Goal: Task Accomplishment & Management: Manage account settings

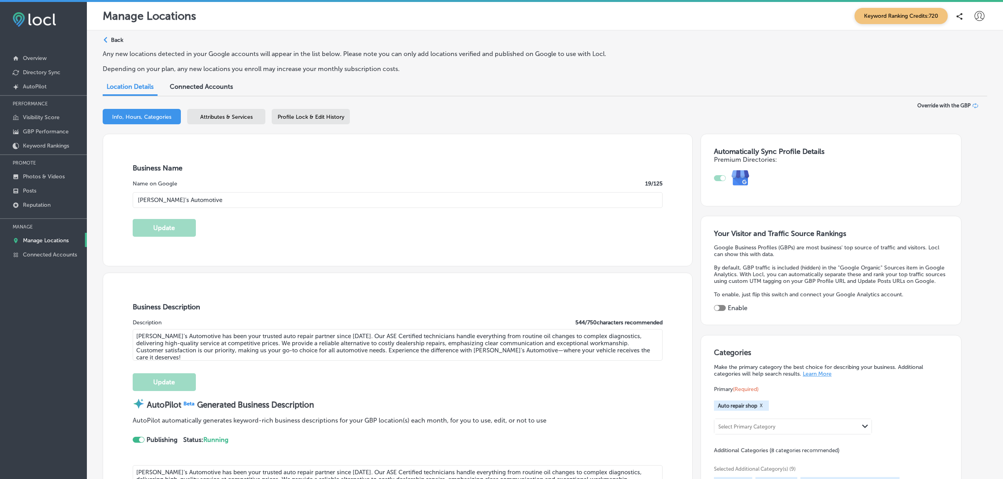
select select "US"
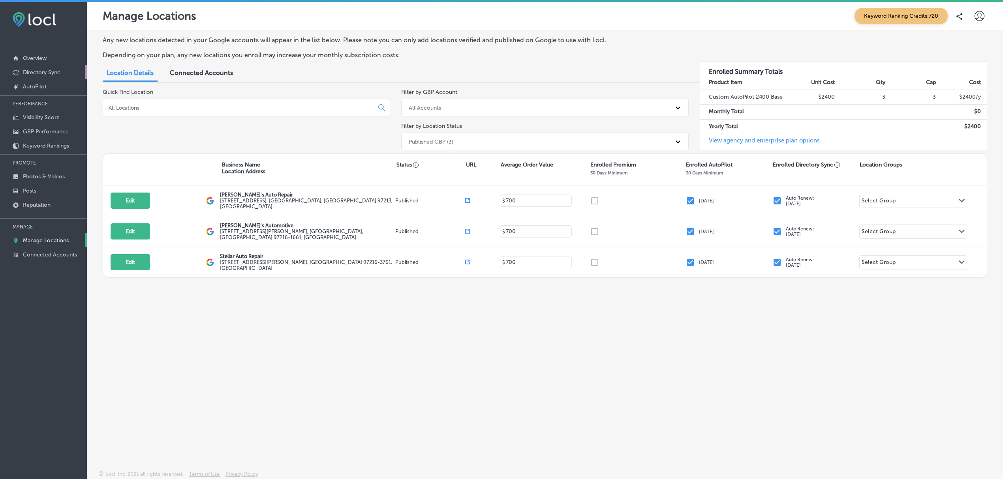
click at [49, 71] on p "Directory Sync" at bounding box center [42, 72] width 38 height 7
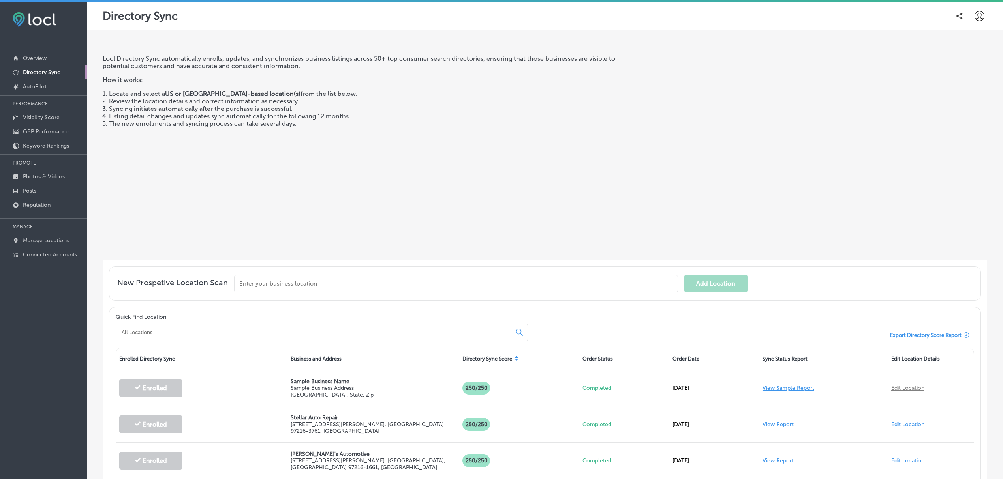
scroll to position [94, 0]
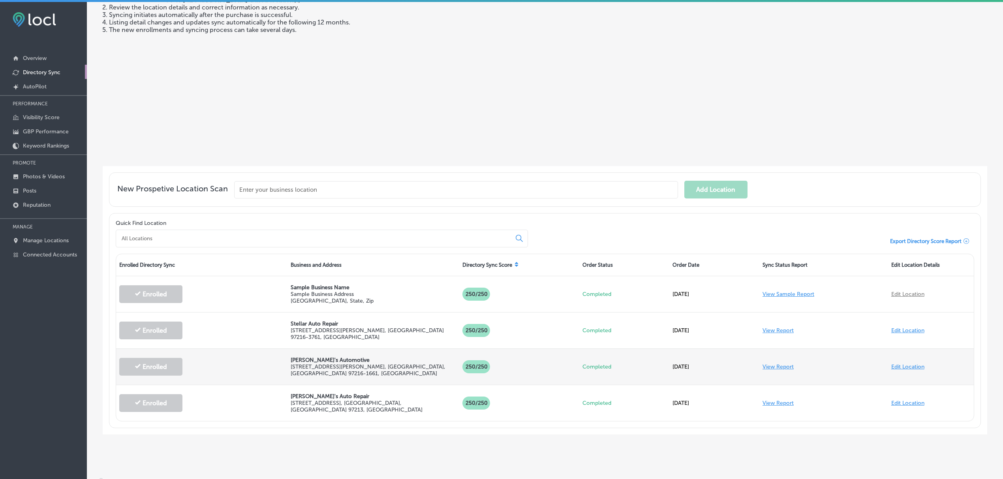
click at [765, 364] on link "View Report" at bounding box center [778, 367] width 31 height 7
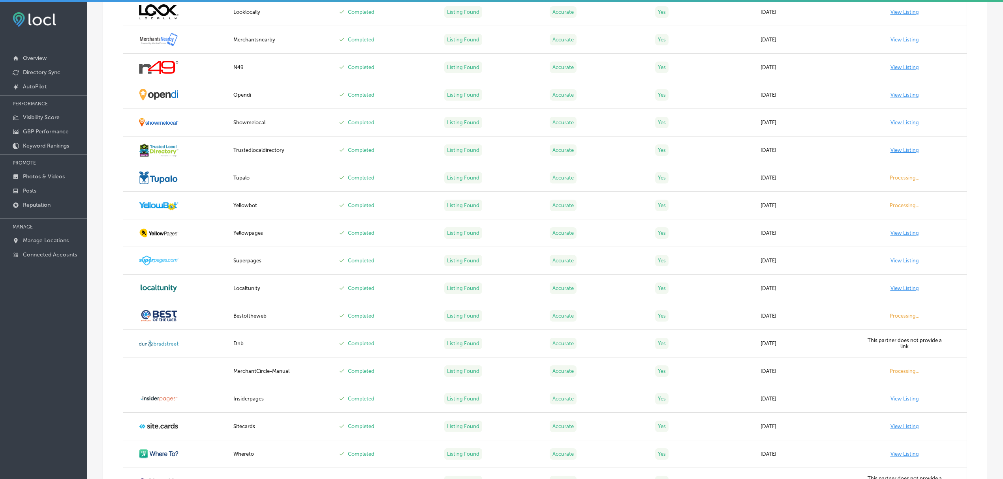
scroll to position [1130, 0]
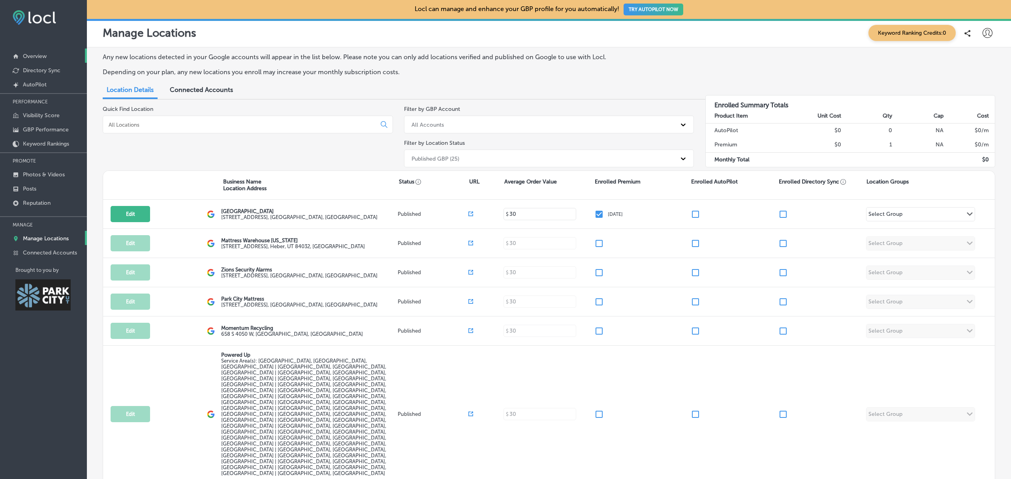
click at [39, 59] on p "Overview" at bounding box center [35, 56] width 24 height 7
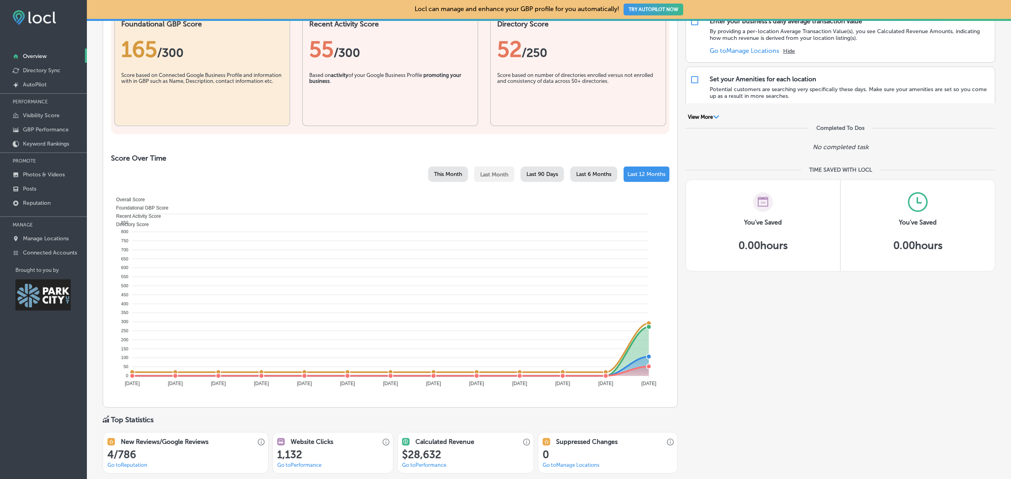
scroll to position [84, 0]
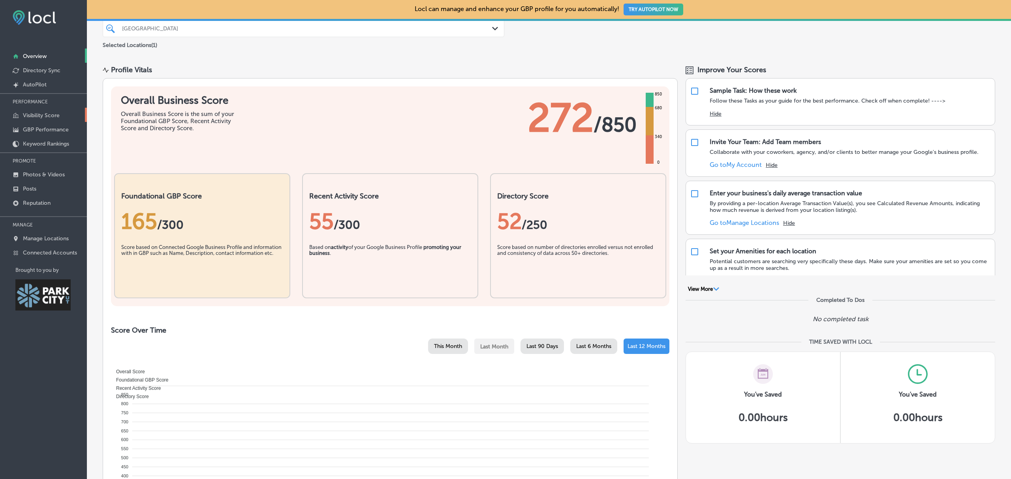
click at [36, 115] on p "Visibility Score" at bounding box center [41, 115] width 37 height 7
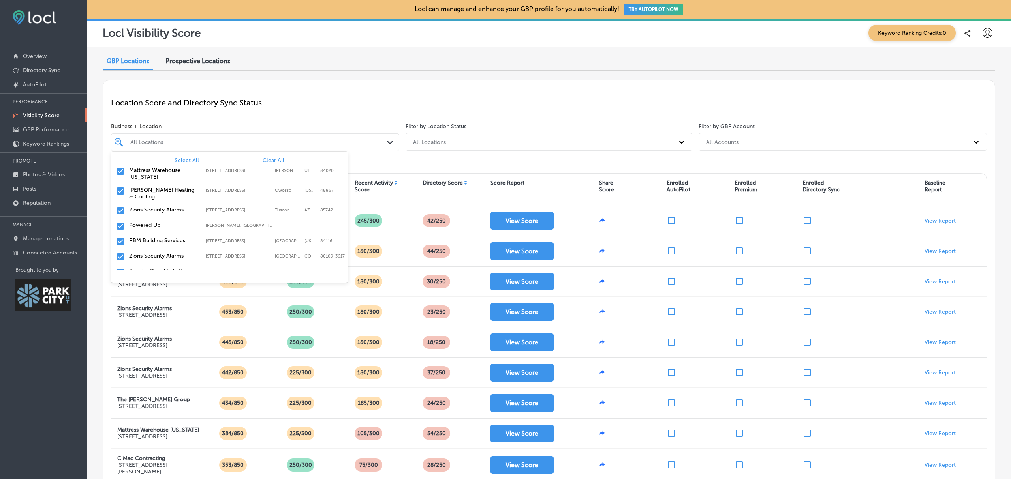
click at [387, 141] on div "Path Created with Sketch." at bounding box center [391, 142] width 9 height 9
click at [268, 162] on span "Clear All" at bounding box center [274, 160] width 22 height 7
click at [121, 239] on input "checkbox" at bounding box center [120, 243] width 9 height 9
click at [577, 82] on div "Location Score and Directory Sync Status Business + Location option 1476 Newpar…" at bounding box center [549, 367] width 893 height 574
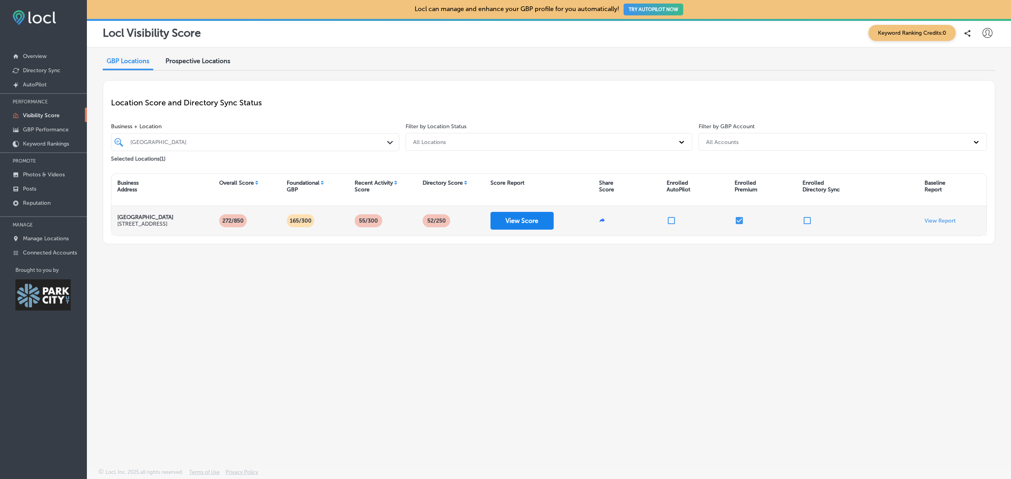
click at [517, 224] on button "View Score" at bounding box center [521, 221] width 63 height 18
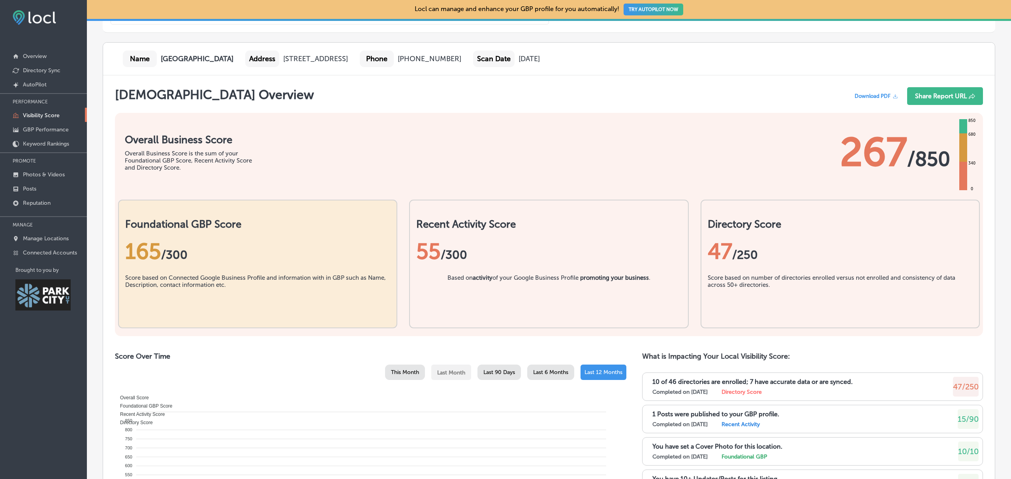
scroll to position [96, 0]
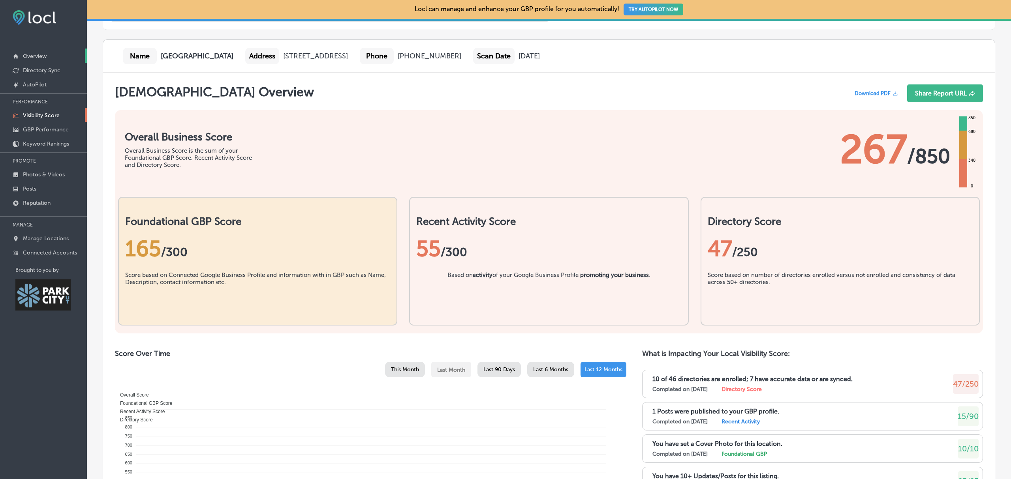
click at [48, 57] on link "Overview" at bounding box center [43, 56] width 87 height 14
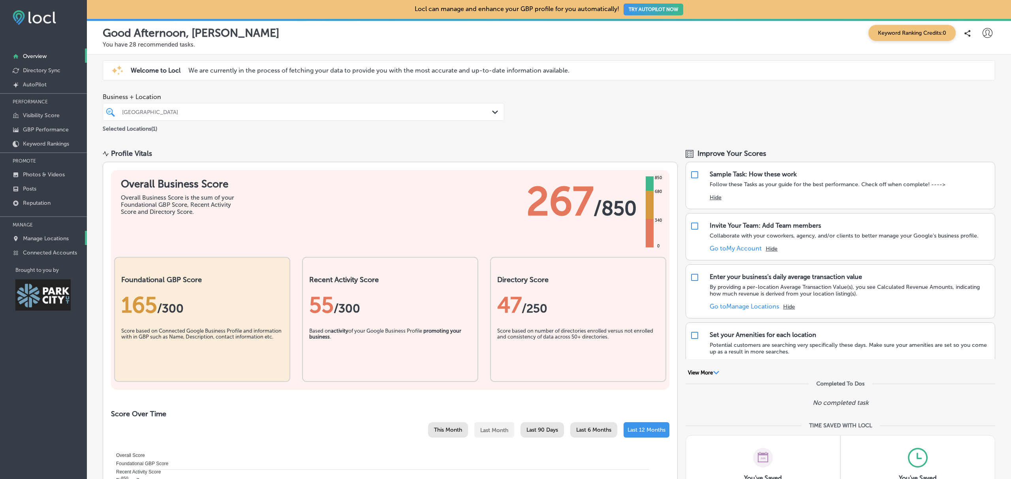
click at [54, 242] on p "Manage Locations" at bounding box center [46, 238] width 46 height 7
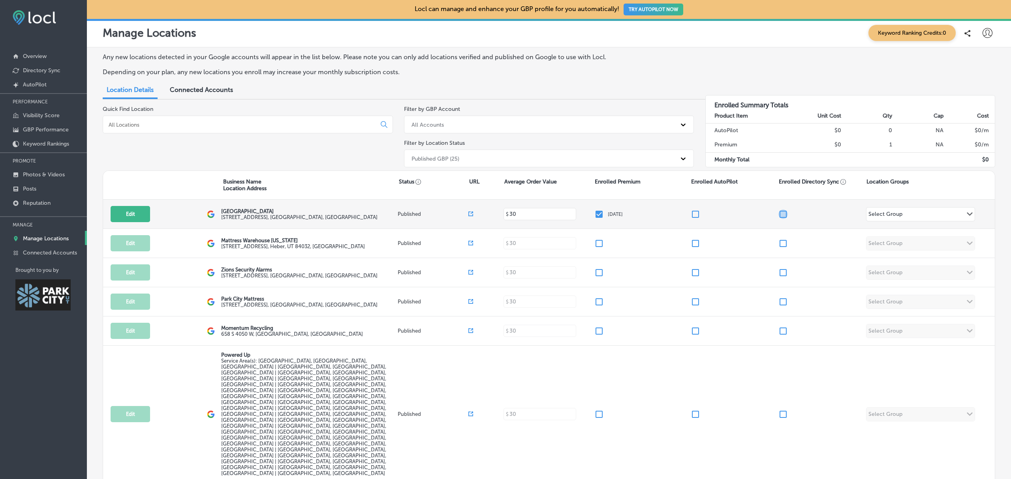
click at [780, 213] on input "checkbox" at bounding box center [782, 214] width 9 height 9
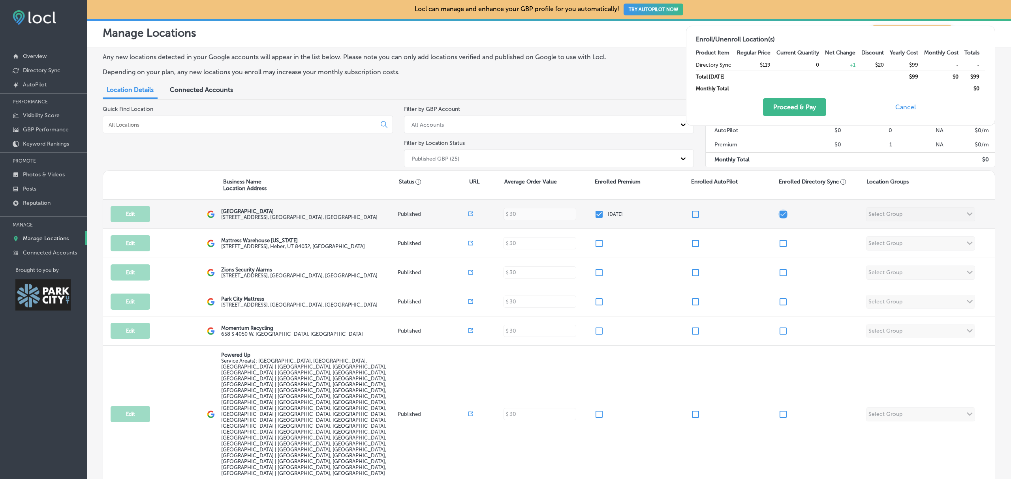
click at [780, 213] on input "checkbox" at bounding box center [782, 214] width 9 height 9
checkbox input "false"
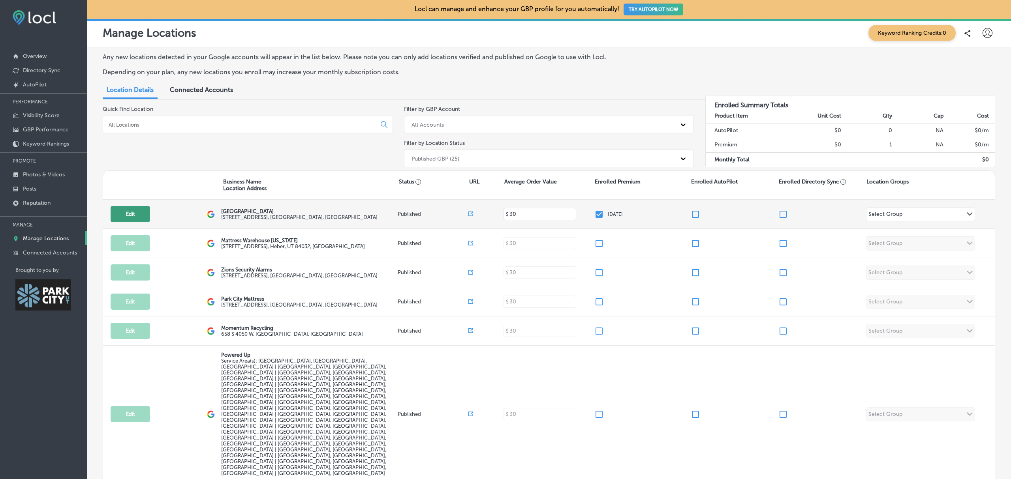
click at [135, 214] on button "Edit" at bounding box center [130, 214] width 39 height 16
select select "US"
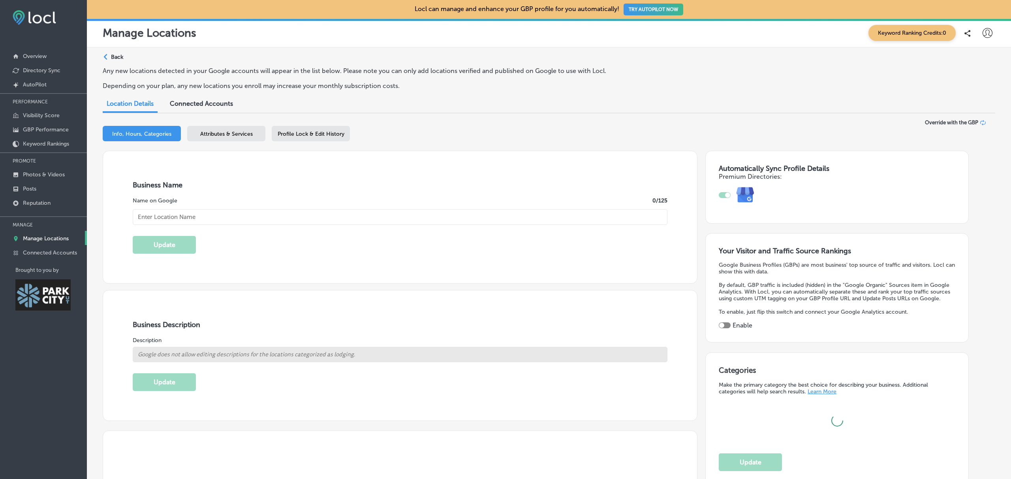
type input "1476 Newpark Boulevard"
type input "Park City"
type input "84098"
type input "US"
type input "https://www.newparkresort.com/?utm_source=google&utm_medium=organic&utm_campaig…"
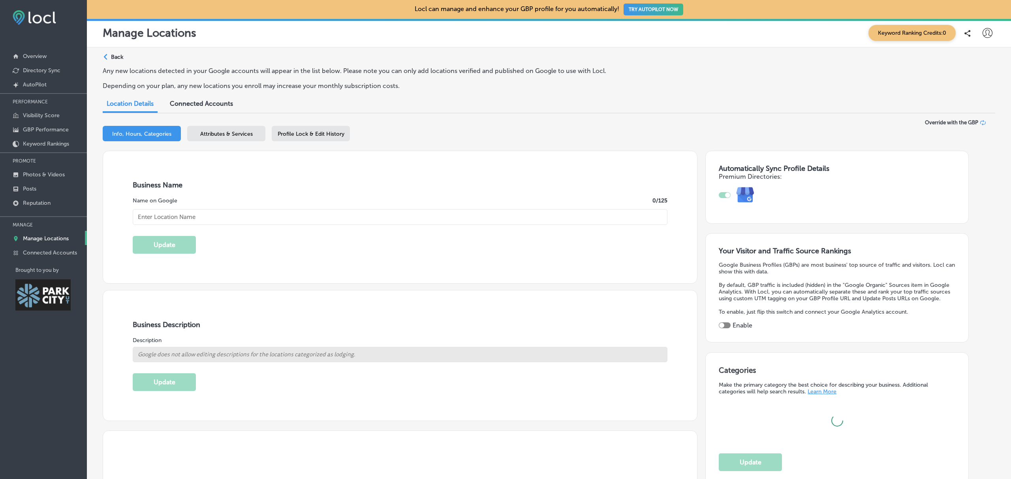
type input "Newpark Resort"
type input "+1 435 649 3600"
select select "US"
click at [216, 131] on span "Attributes & Services" at bounding box center [226, 134] width 53 height 7
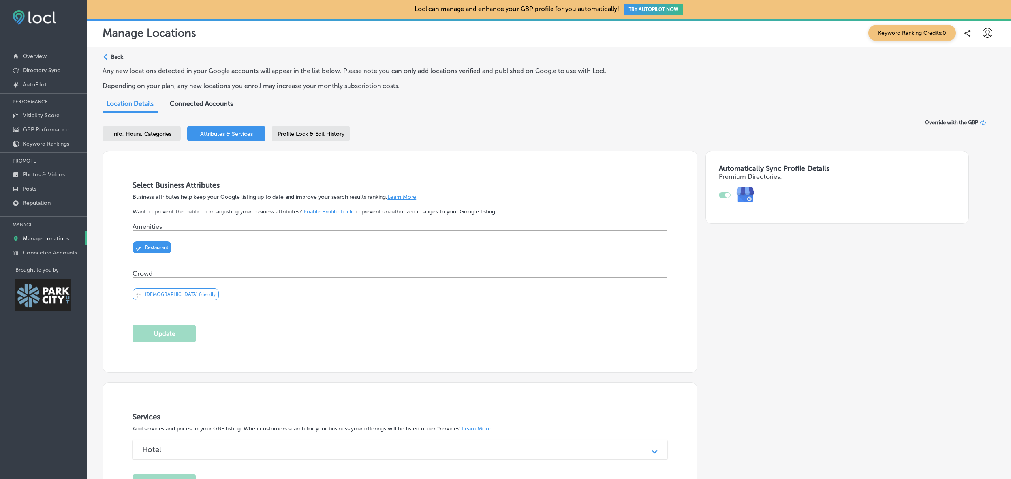
scroll to position [137, 0]
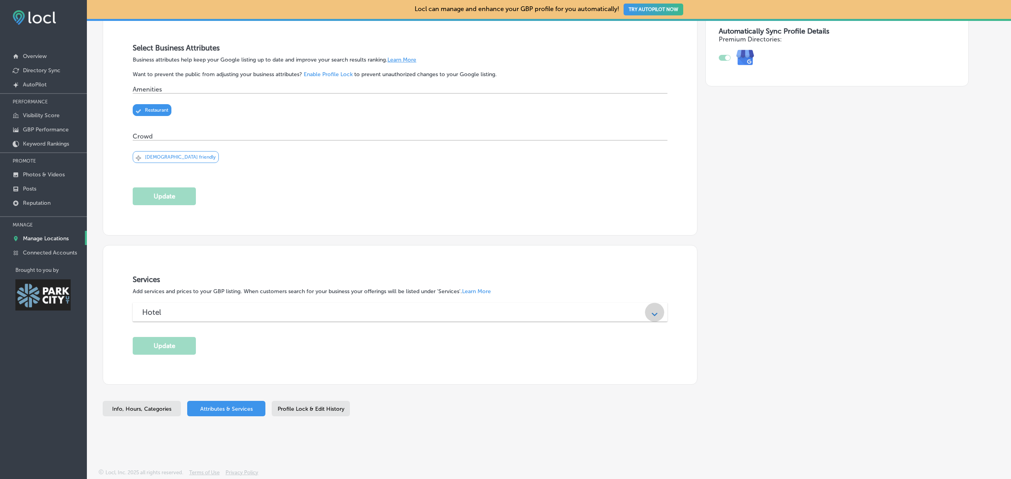
click at [650, 318] on div "Path Created with Sketch." at bounding box center [654, 312] width 19 height 19
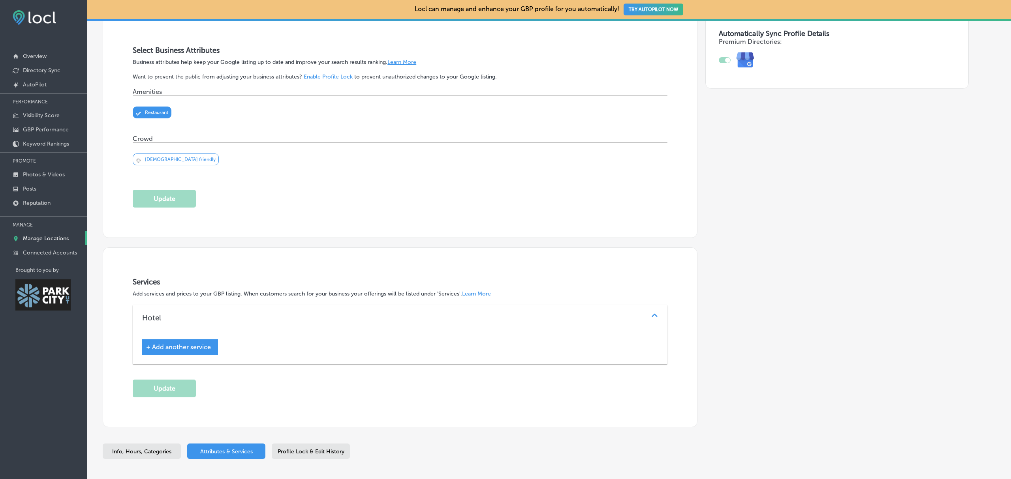
scroll to position [178, 0]
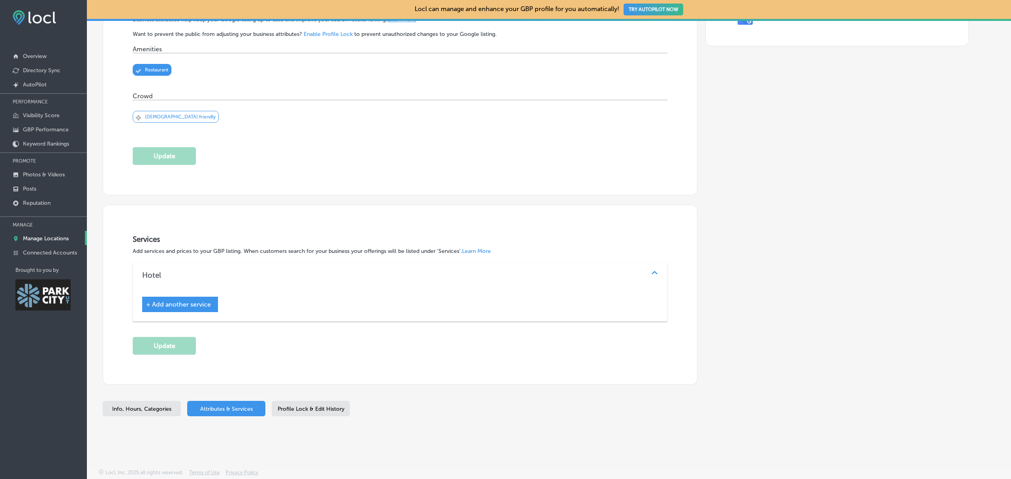
click at [197, 299] on div "+ Add another service" at bounding box center [180, 304] width 76 height 15
click at [197, 306] on span "+ Add another service" at bounding box center [178, 305] width 65 height 8
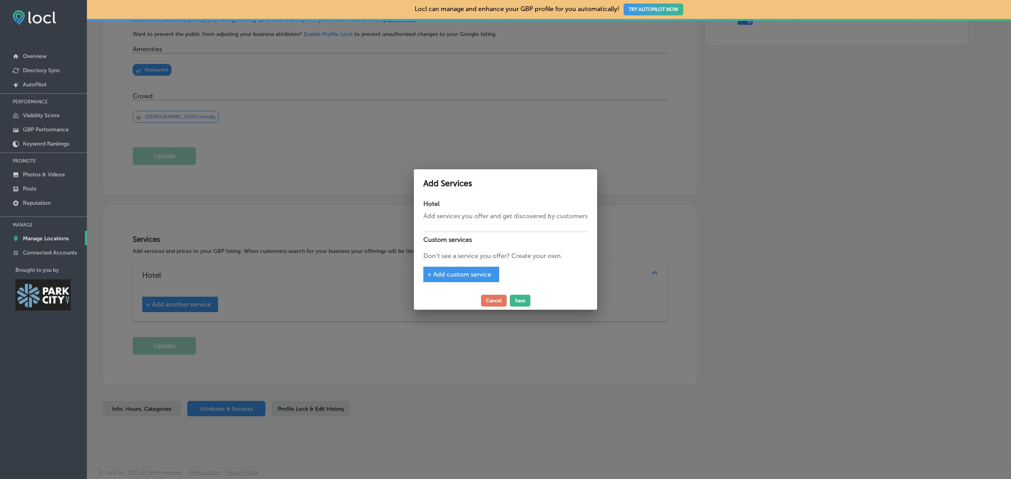
click at [629, 226] on div at bounding box center [505, 239] width 1011 height 479
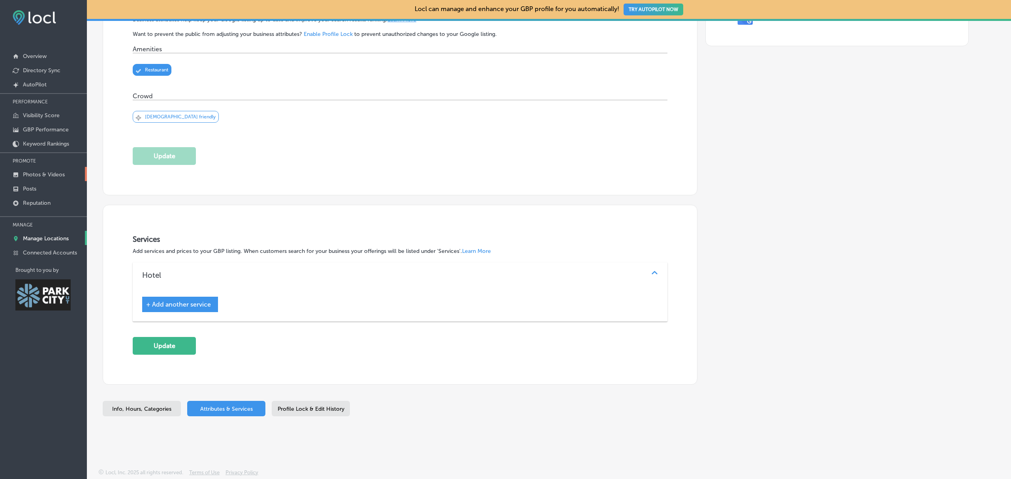
click at [45, 168] on link "Photos & Videos" at bounding box center [43, 174] width 87 height 14
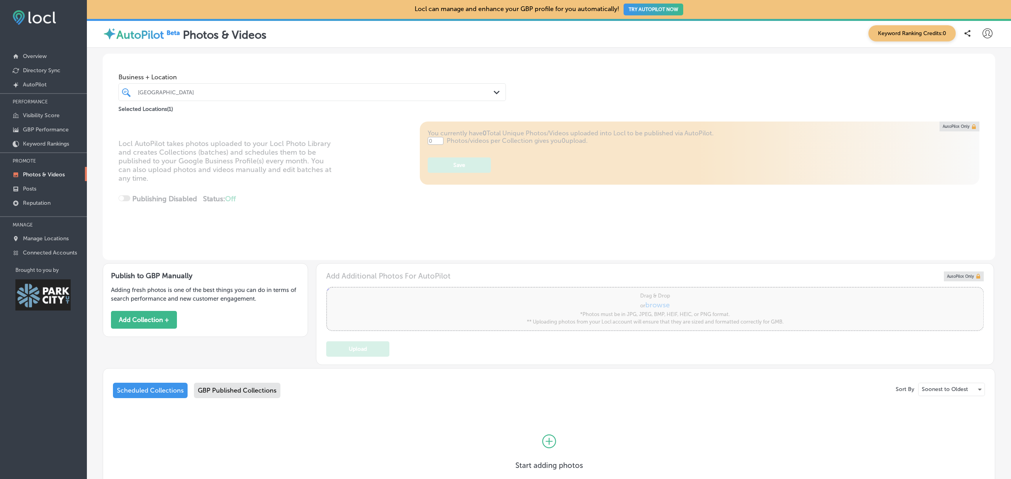
click at [237, 394] on div "GBP Published Collections" at bounding box center [237, 390] width 86 height 15
type input "5"
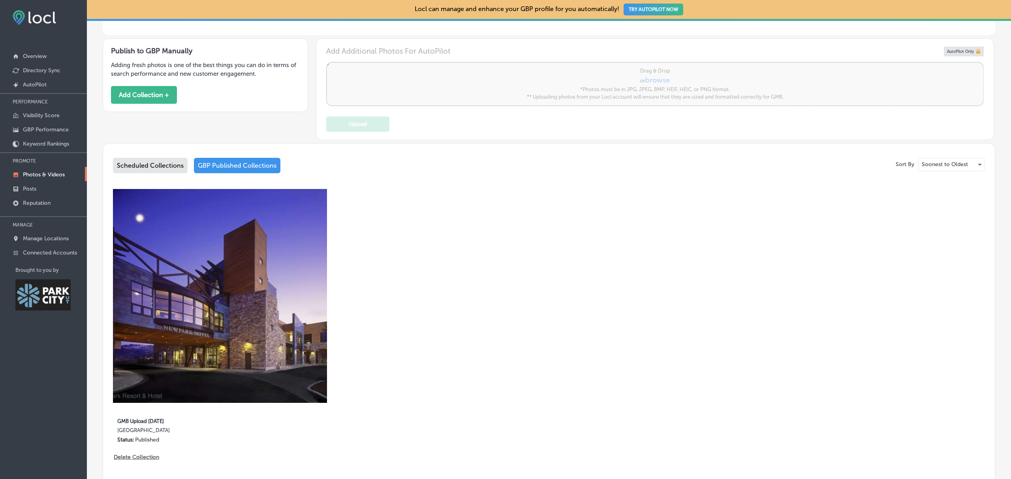
scroll to position [227, 0]
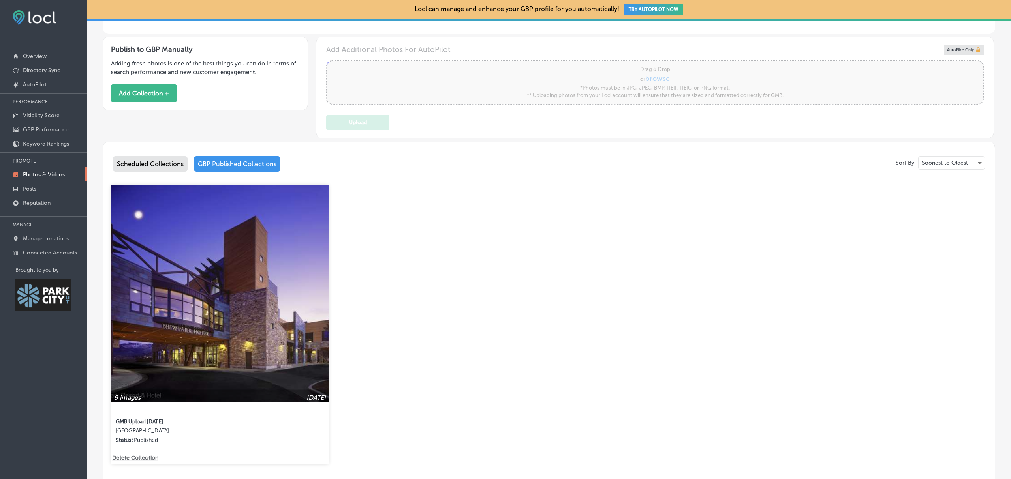
click at [229, 310] on img at bounding box center [220, 295] width 218 height 218
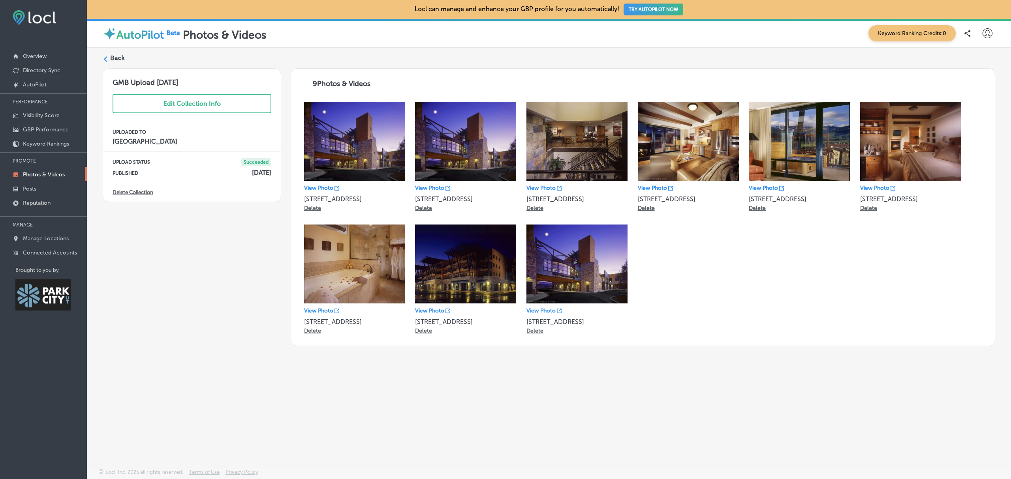
click at [116, 58] on label "Back" at bounding box center [117, 58] width 15 height 9
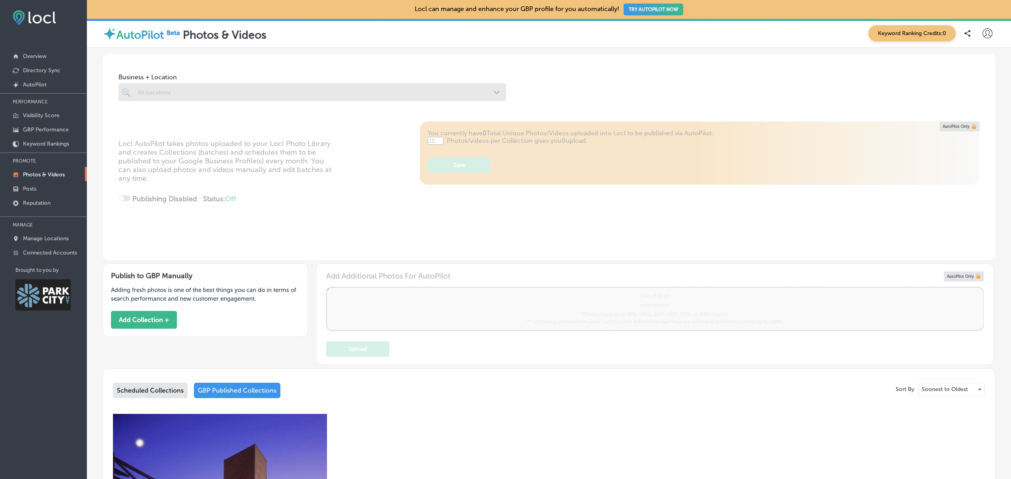
type input "5"
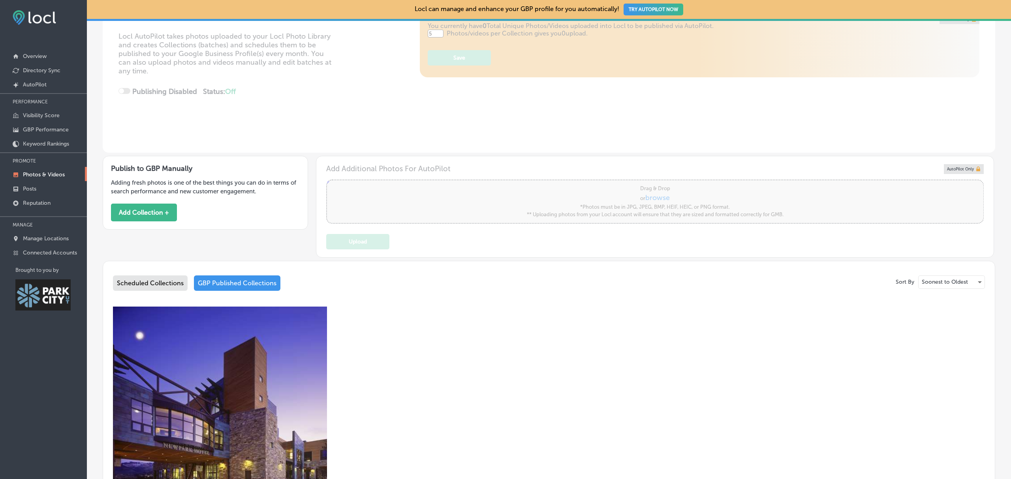
scroll to position [108, 0]
click at [64, 239] on p "Manage Locations" at bounding box center [46, 238] width 46 height 7
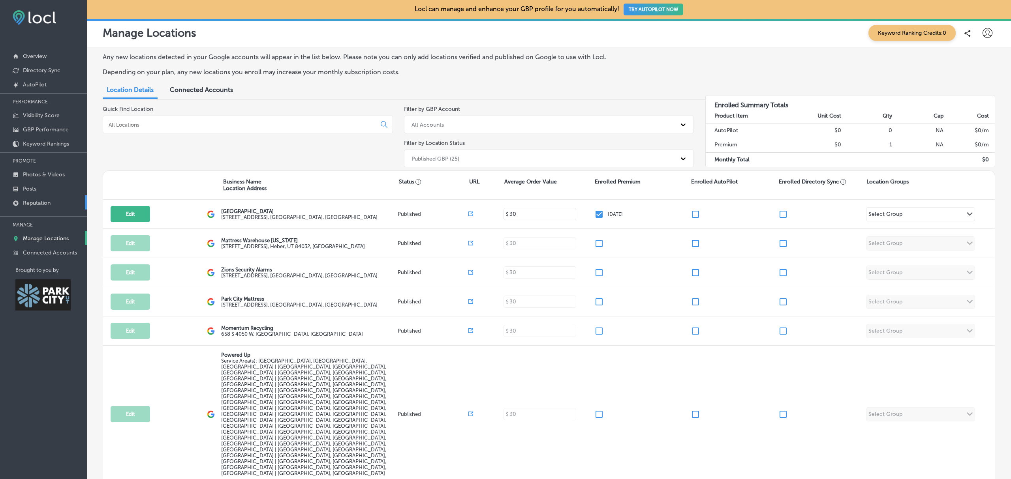
click at [34, 203] on p "Reputation" at bounding box center [37, 203] width 28 height 7
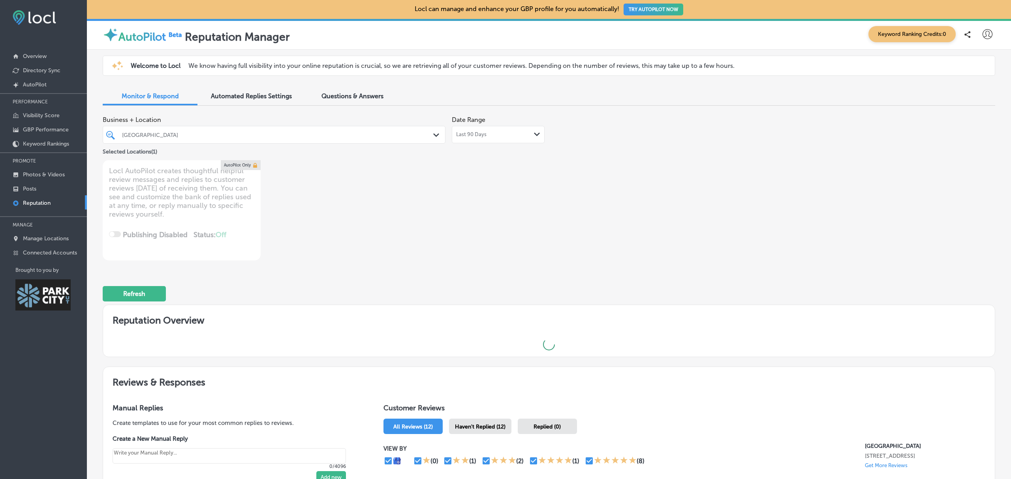
type textarea "x"
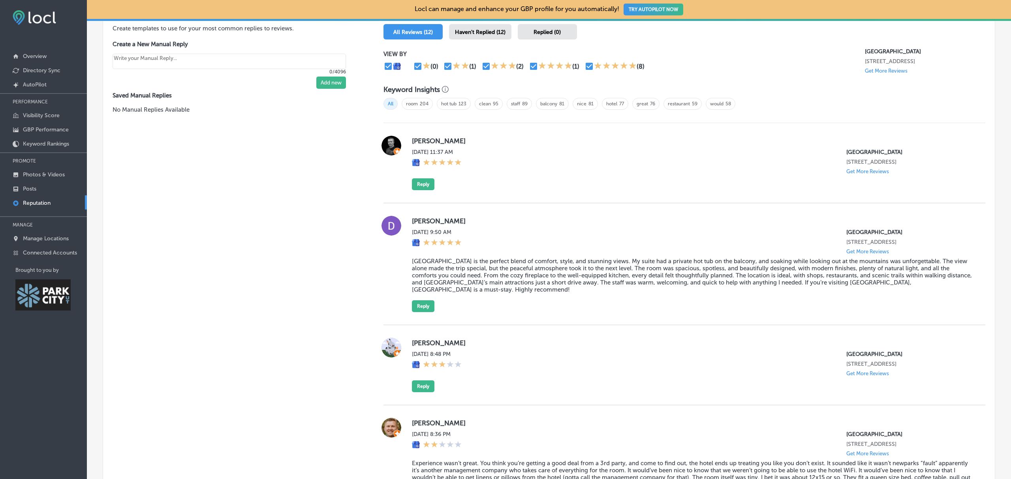
scroll to position [386, 0]
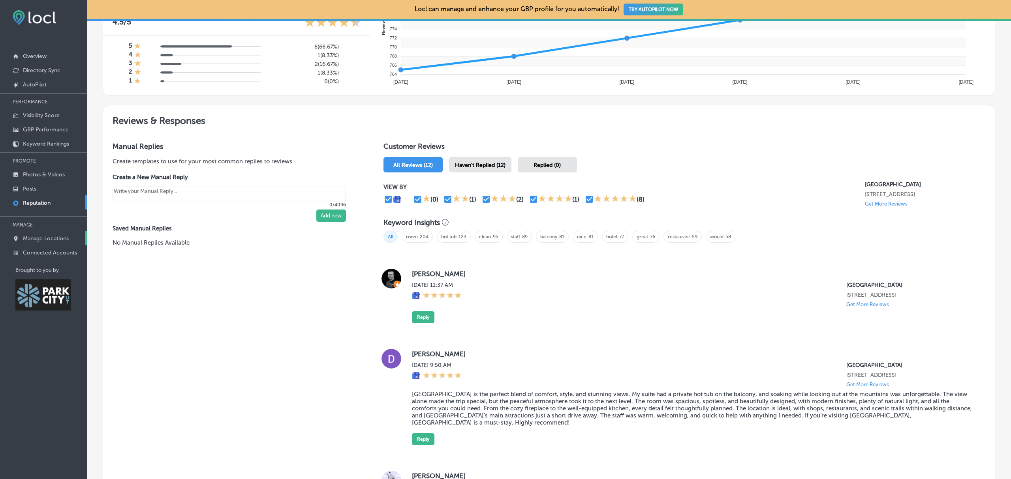
click at [36, 240] on p "Manage Locations" at bounding box center [46, 238] width 46 height 7
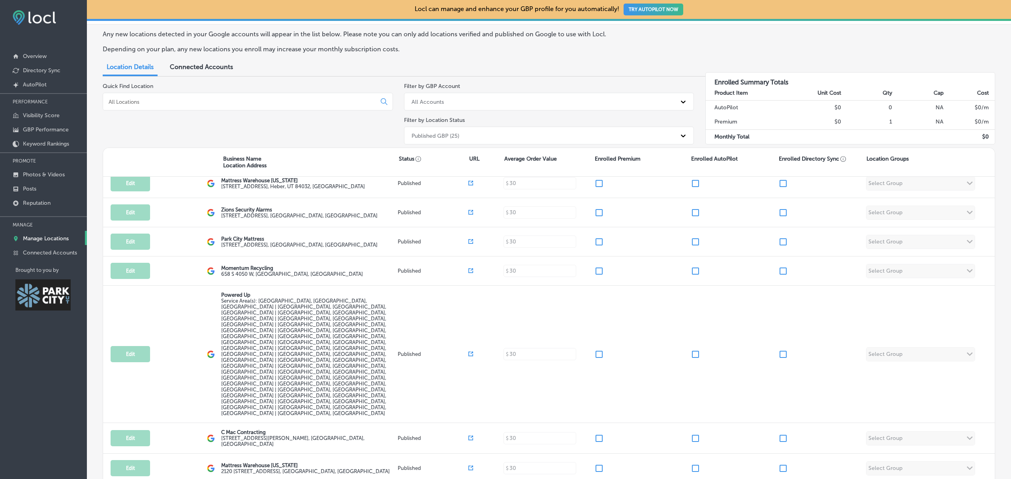
scroll to position [38, 0]
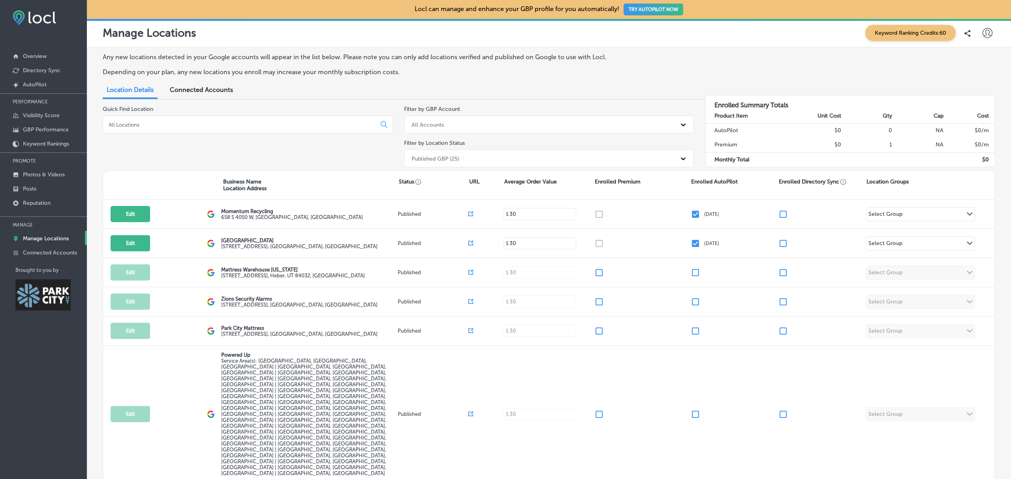
click at [990, 153] on div "Any new locations detected in your Google accounts will appear in the list belo…" at bounding box center [549, 318] width 924 height 543
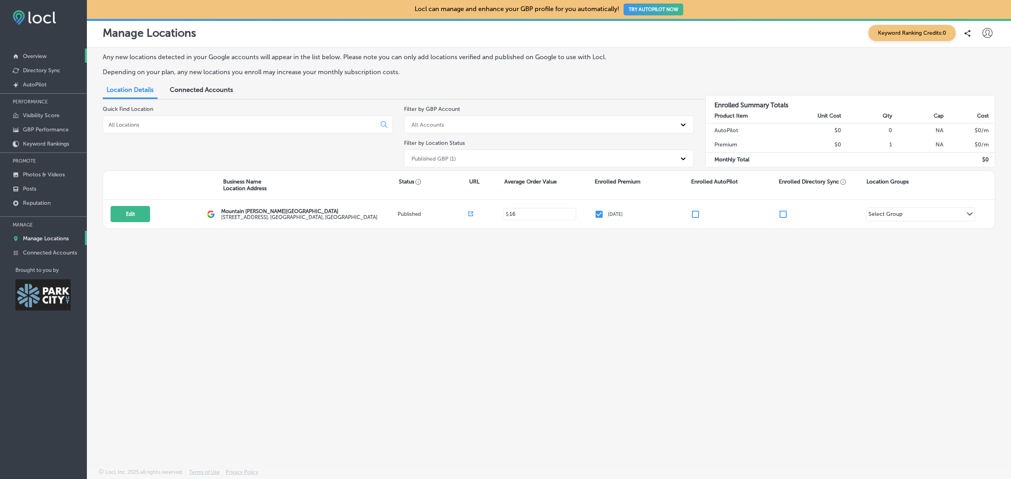
click at [53, 59] on link "Overview" at bounding box center [43, 56] width 87 height 14
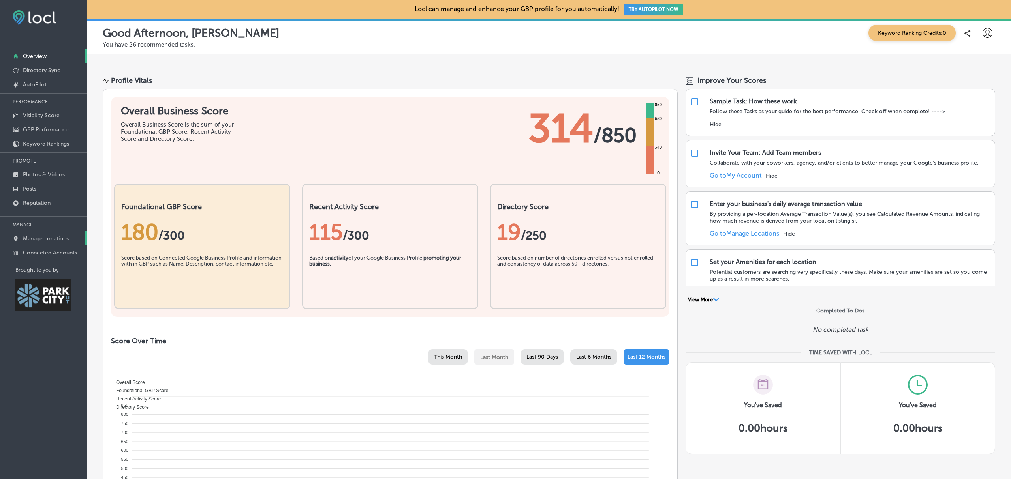
click at [63, 235] on link "Manage Locations" at bounding box center [43, 238] width 87 height 14
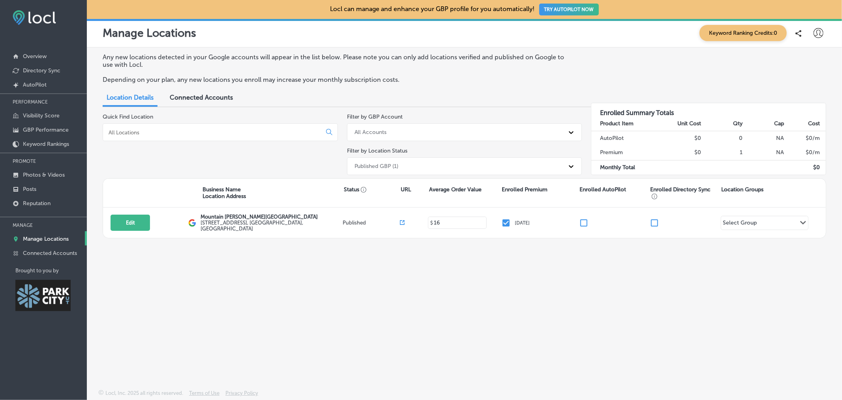
drag, startPoint x: 972, startPoint y: 5, endPoint x: 536, endPoint y: 305, distance: 529.0
click at [536, 305] on div "Any new locations detected in your Google accounts will appear in the list belo…" at bounding box center [464, 199] width 755 height 304
click at [48, 54] on link "Overview" at bounding box center [43, 56] width 87 height 14
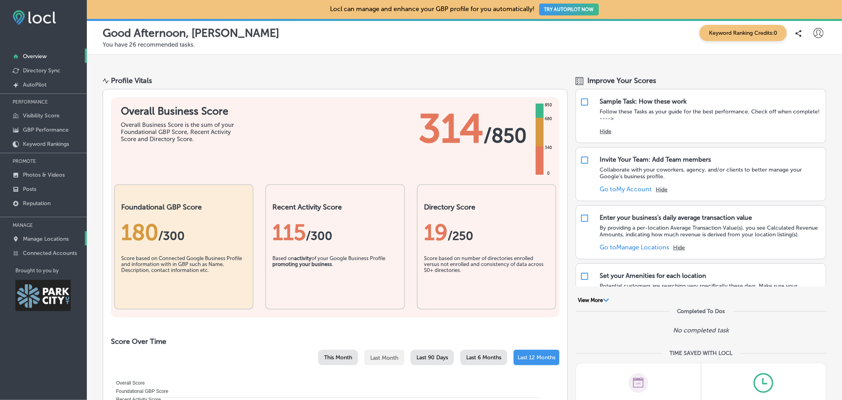
click at [51, 236] on p "Manage Locations" at bounding box center [46, 238] width 46 height 7
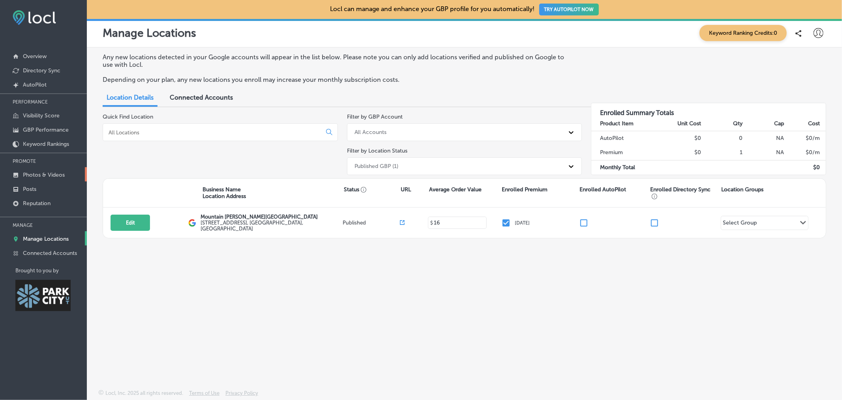
click at [49, 175] on p "Photos & Videos" at bounding box center [44, 174] width 42 height 7
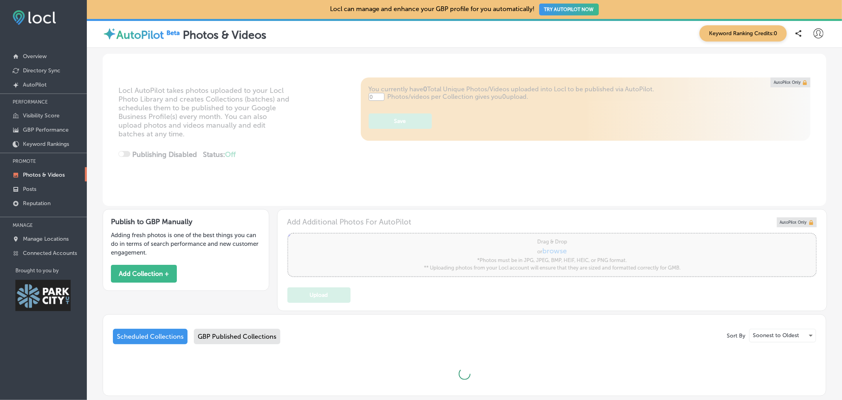
type input "5"
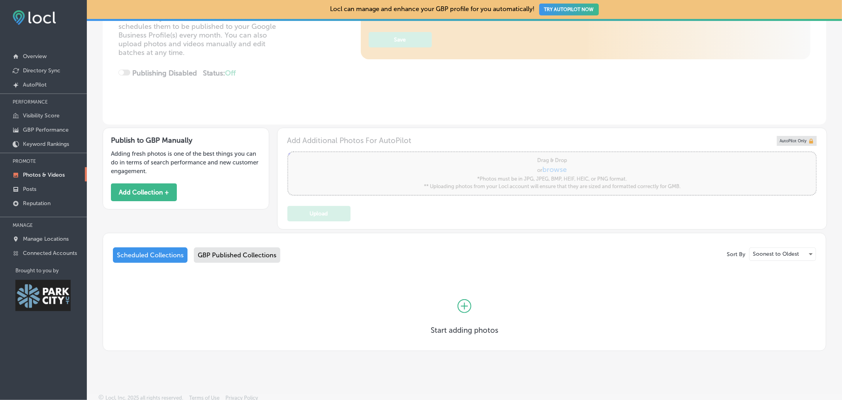
scroll to position [81, 0]
click at [248, 261] on div "GBP Published Collections" at bounding box center [237, 254] width 86 height 15
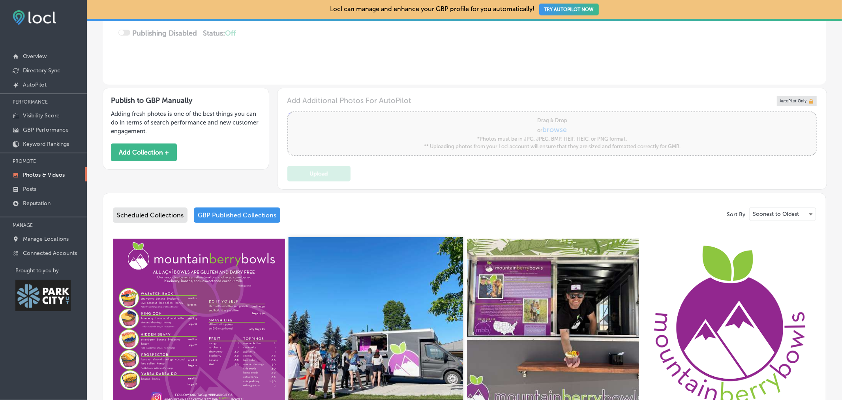
scroll to position [121, 0]
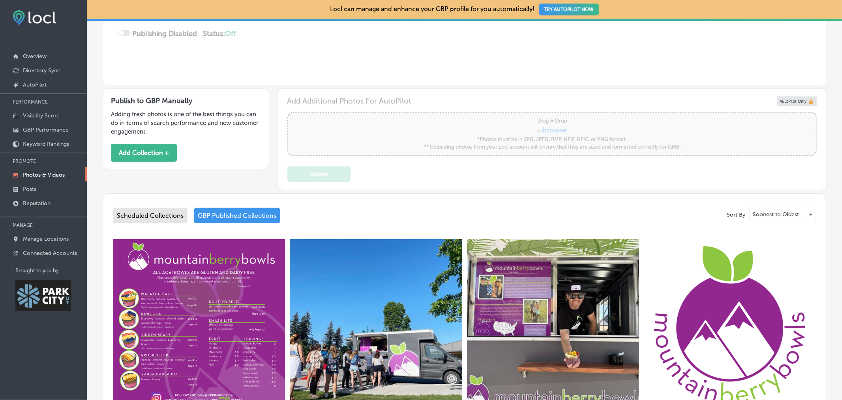
click at [170, 219] on div "Scheduled Collections" at bounding box center [150, 215] width 75 height 15
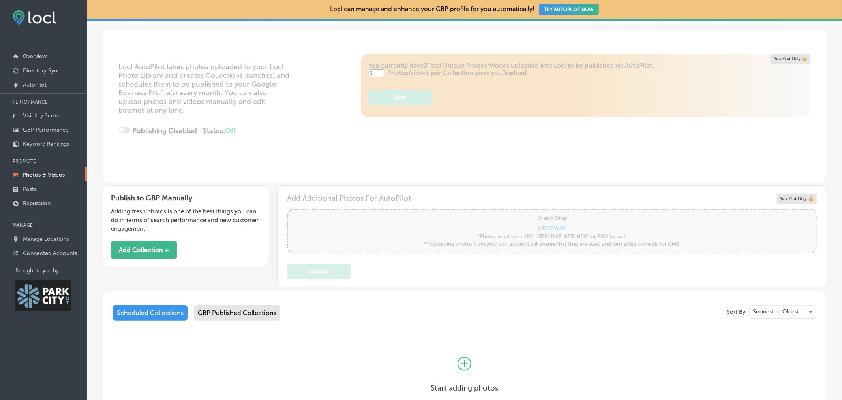
scroll to position [23, 0]
click at [232, 318] on div "GBP Published Collections" at bounding box center [237, 313] width 86 height 15
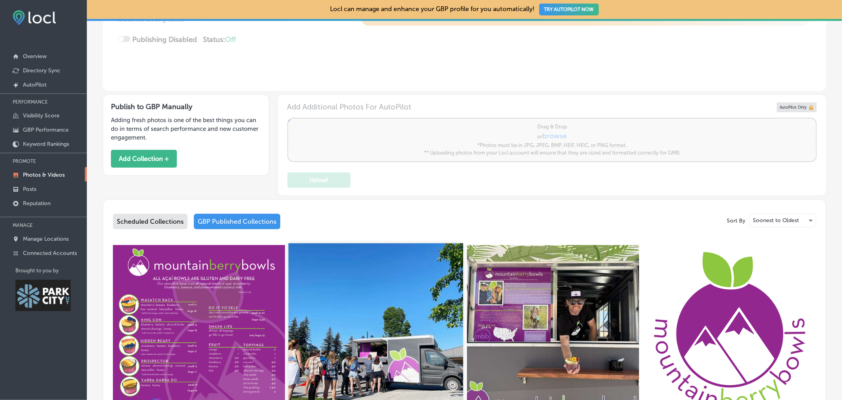
scroll to position [115, 0]
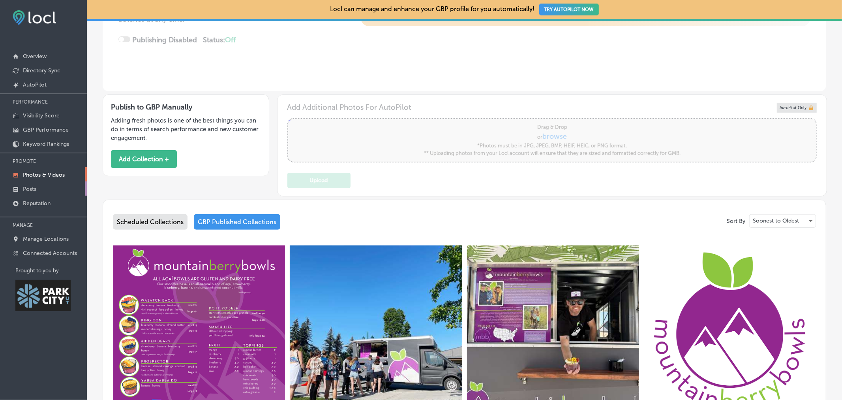
click at [49, 187] on link "Posts" at bounding box center [43, 188] width 87 height 14
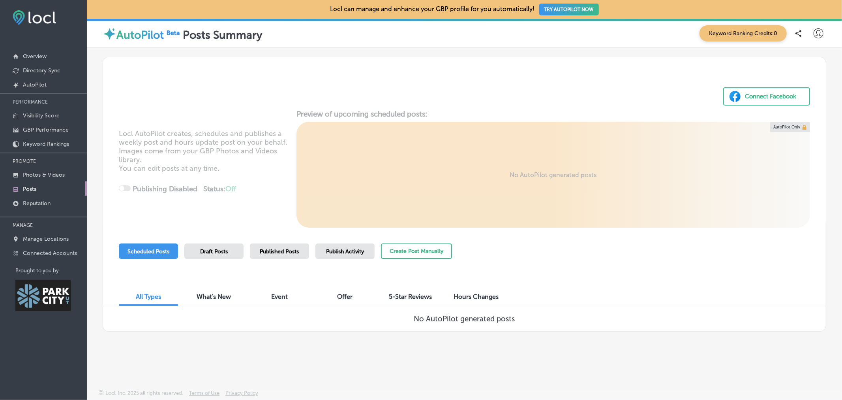
click at [340, 257] on div "Publish Activity" at bounding box center [345, 250] width 59 height 15
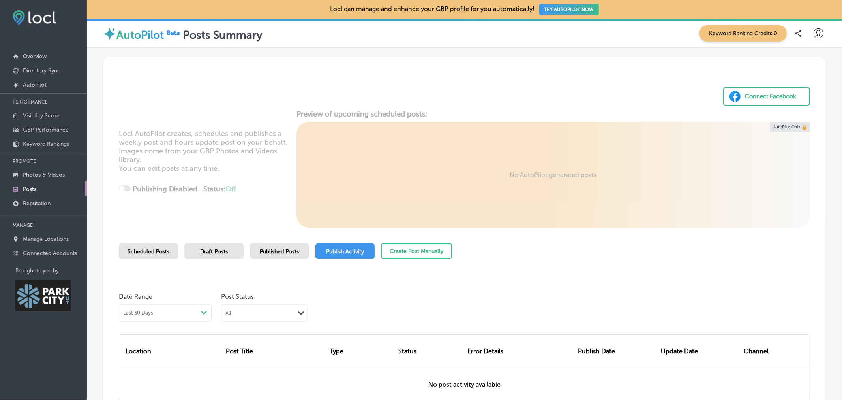
scroll to position [67, 0]
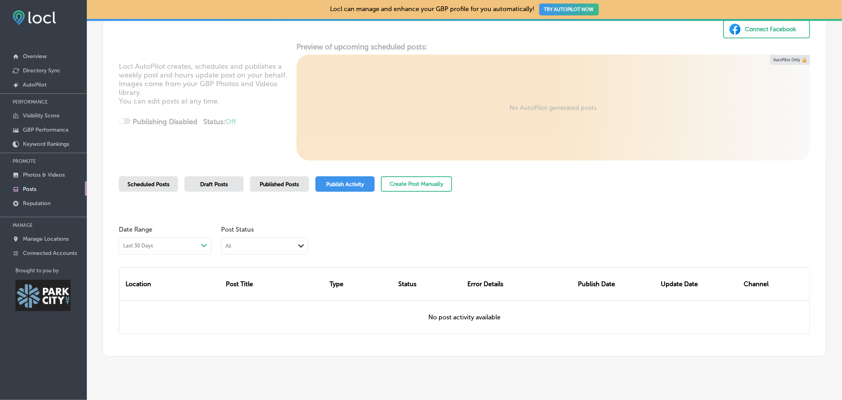
click at [155, 182] on span "Scheduled Posts" at bounding box center [149, 184] width 42 height 7
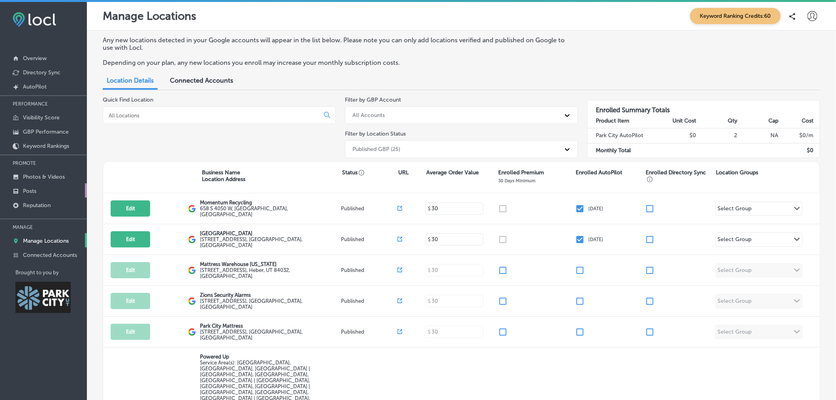
click at [31, 192] on p "Posts" at bounding box center [29, 191] width 13 height 7
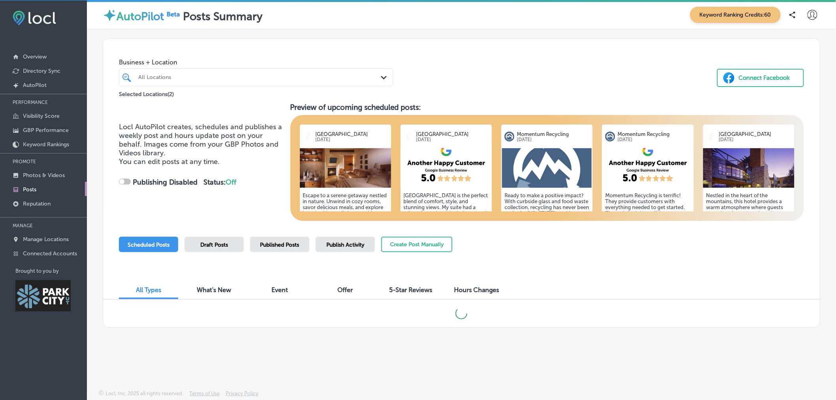
scroll to position [2, 0]
checkbox input "true"
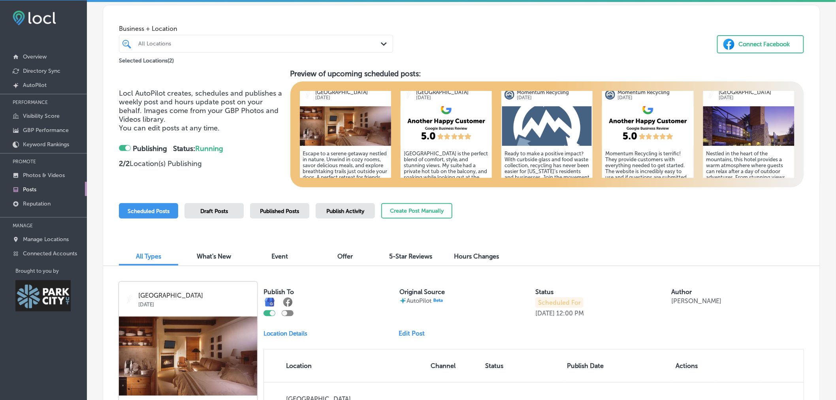
scroll to position [33, 0]
click at [445, 121] on img at bounding box center [445, 126] width 91 height 39
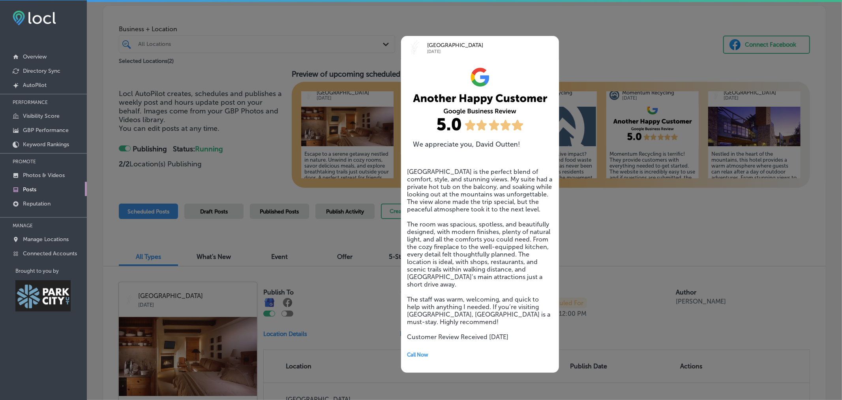
click at [576, 225] on div at bounding box center [421, 200] width 842 height 400
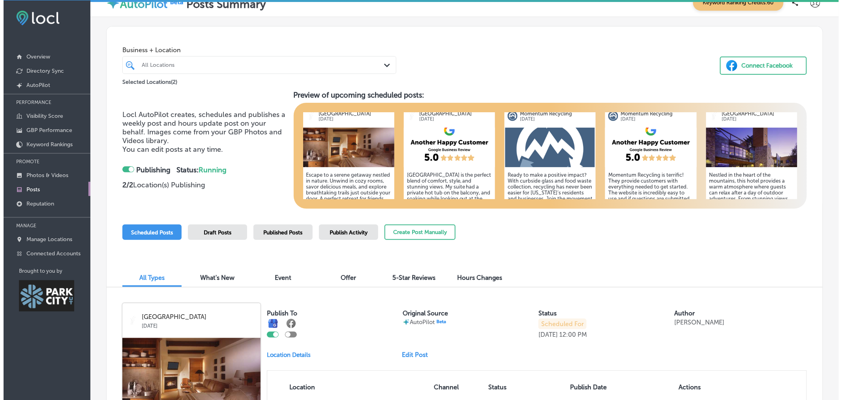
scroll to position [12, 0]
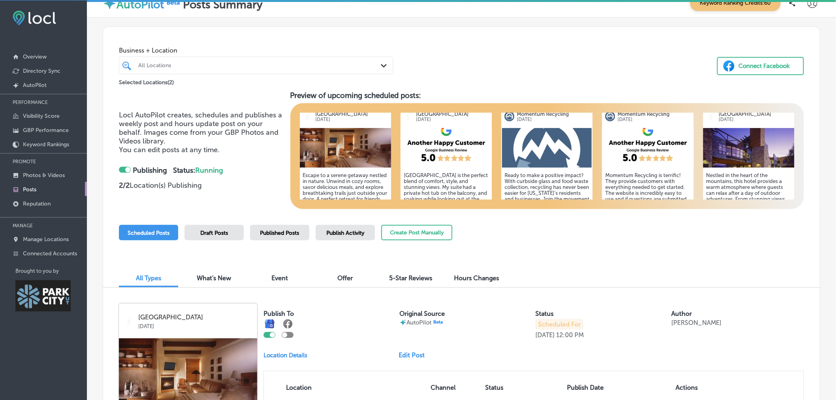
click at [337, 148] on img at bounding box center [345, 147] width 91 height 39
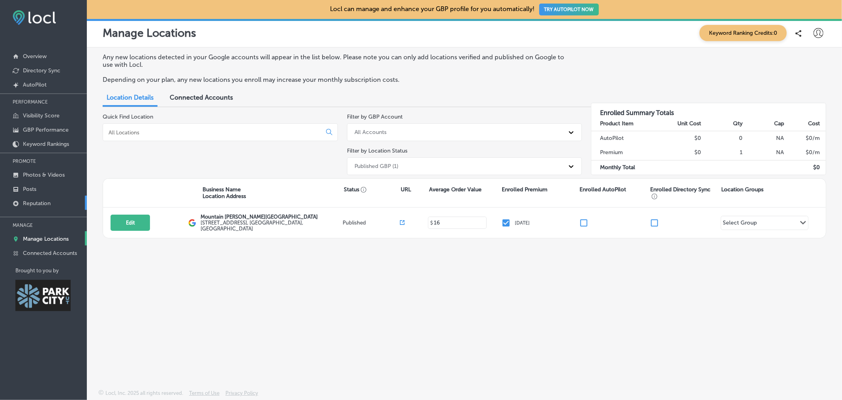
click at [54, 200] on link "Reputation" at bounding box center [43, 202] width 87 height 14
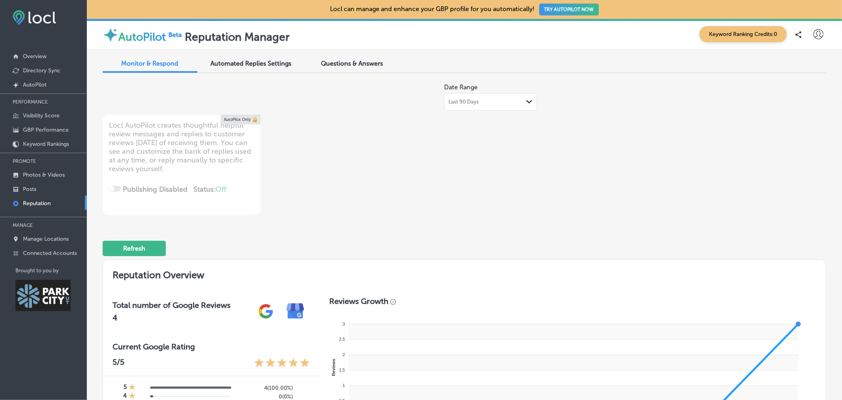
scroll to position [0, 0]
click at [491, 101] on div "Last 90 Days Path Created with Sketch." at bounding box center [491, 101] width 84 height 6
click at [563, 141] on div "Date Range Last 90 Days Path Created with Sketch. Locl AutoPilot creates though…" at bounding box center [465, 146] width 724 height 135
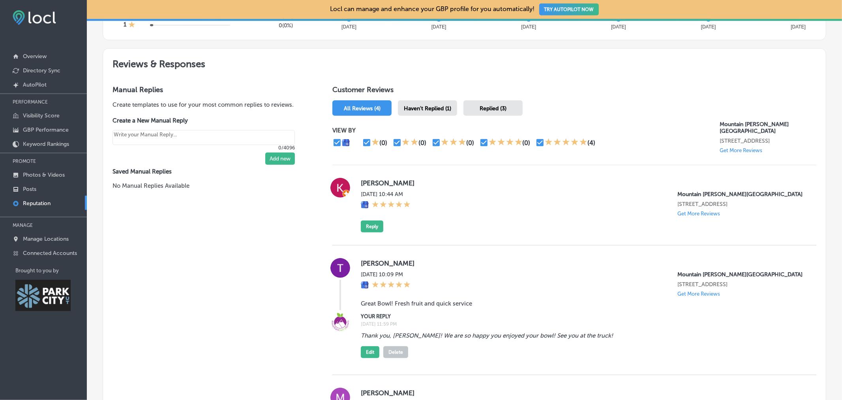
scroll to position [397, 0]
click at [737, 149] on p "Get More Reviews" at bounding box center [741, 150] width 43 height 6
type textarea "x"
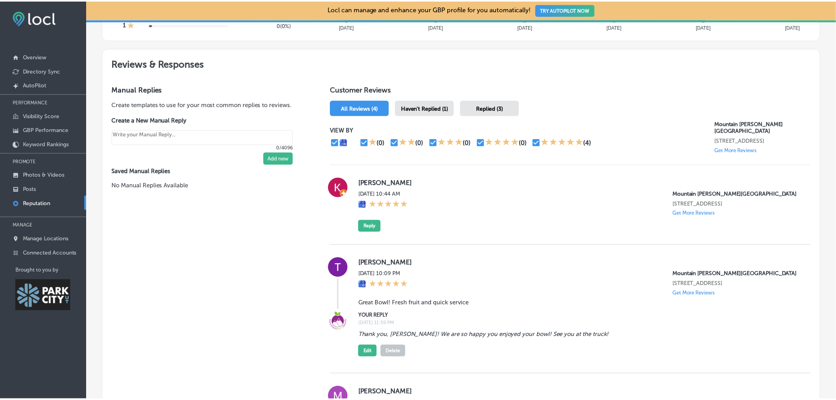
scroll to position [464, 0]
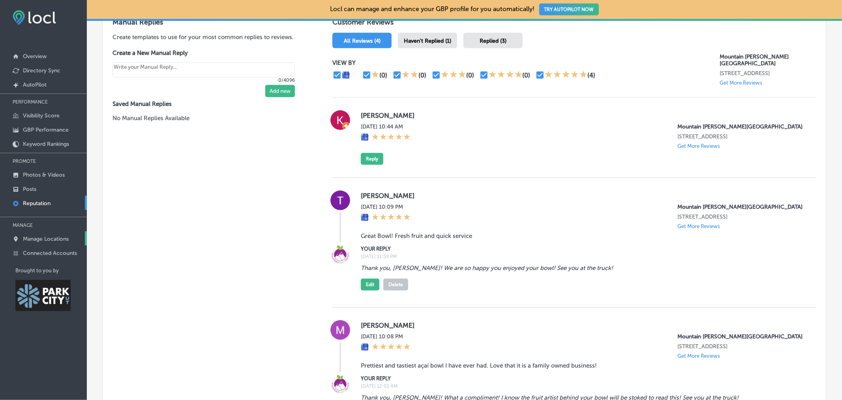
click at [70, 236] on link "Manage Locations" at bounding box center [43, 238] width 87 height 14
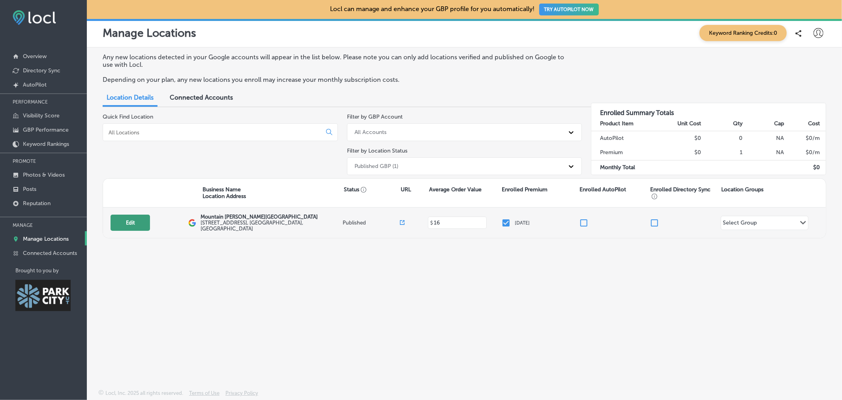
click at [127, 224] on button "Edit" at bounding box center [130, 222] width 39 height 16
select select "US"
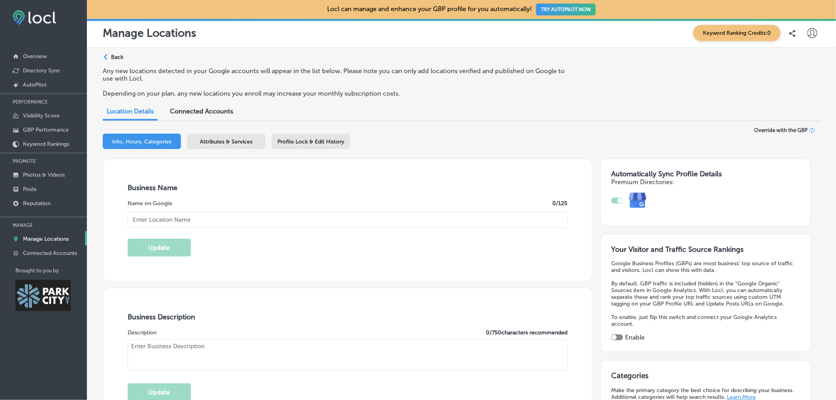
type input "Mountain Berry Bowls Park City"
type input "6699 N Landmark Dr"
type input "Park City"
type input "84098"
type input "US"
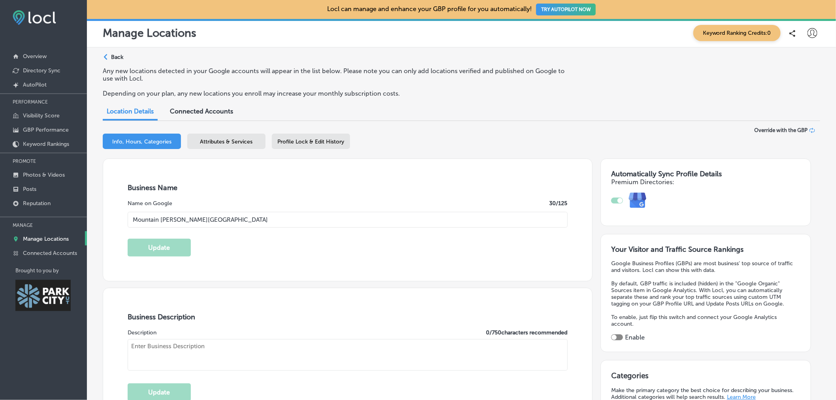
type input "16"
type input "https://www.mountainberrybowls.com/parkcity"
type textarea "We are a food truck that serves loaded açaí smoothie bowls. Made with all-natur…"
type input "+1 435 352 8106"
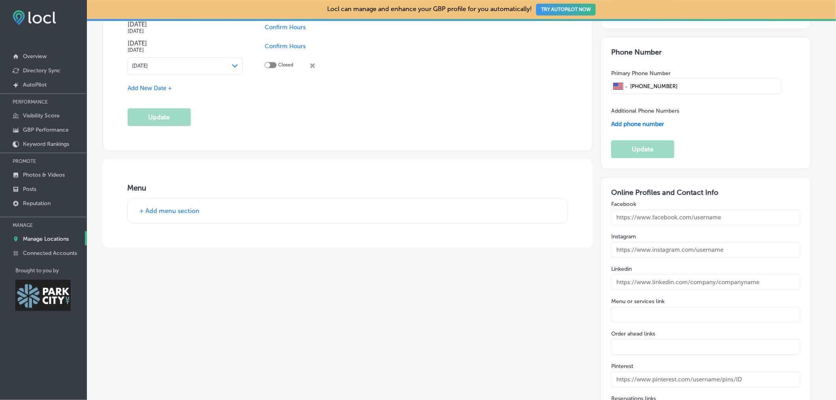
scroll to position [1029, 0]
click at [143, 215] on button "+ Add menu section" at bounding box center [169, 211] width 65 height 8
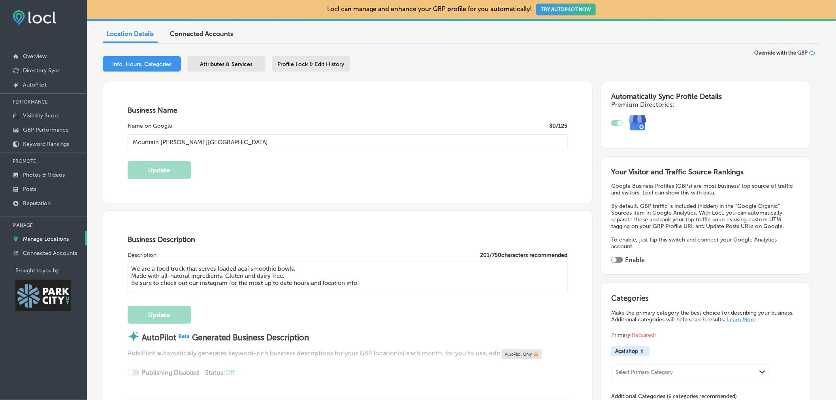
scroll to position [0, 0]
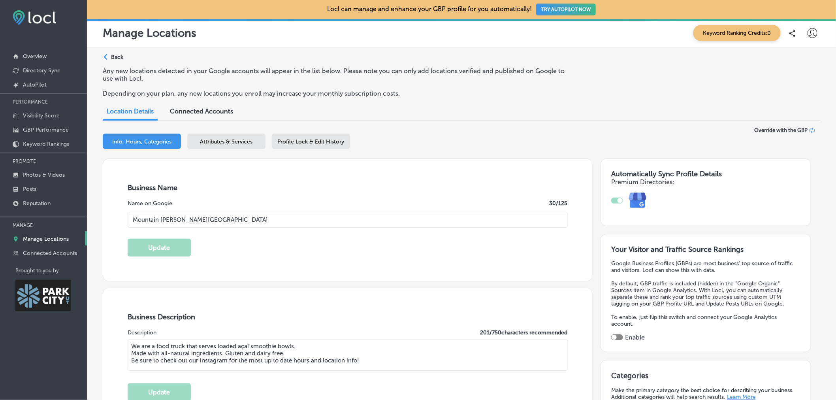
click at [215, 148] on div "Attributes & Services" at bounding box center [226, 140] width 78 height 15
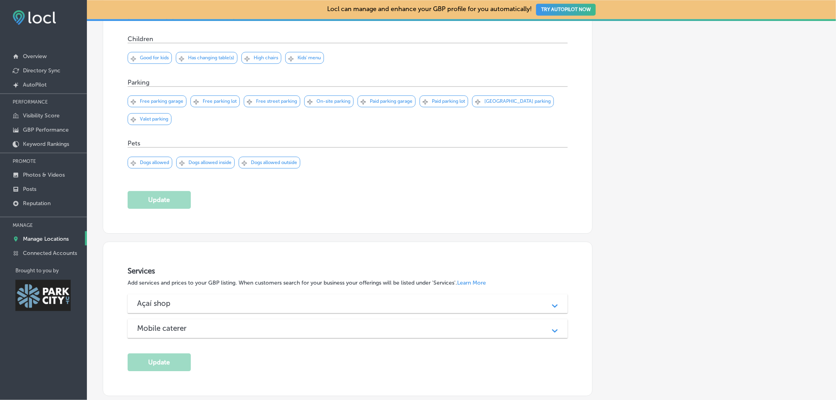
scroll to position [851, 0]
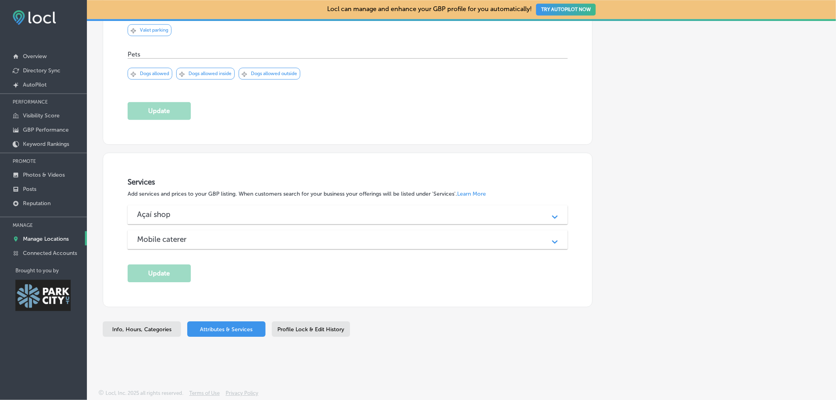
click at [547, 210] on div "Açaí shop Path Created with Sketch." at bounding box center [348, 214] width 440 height 19
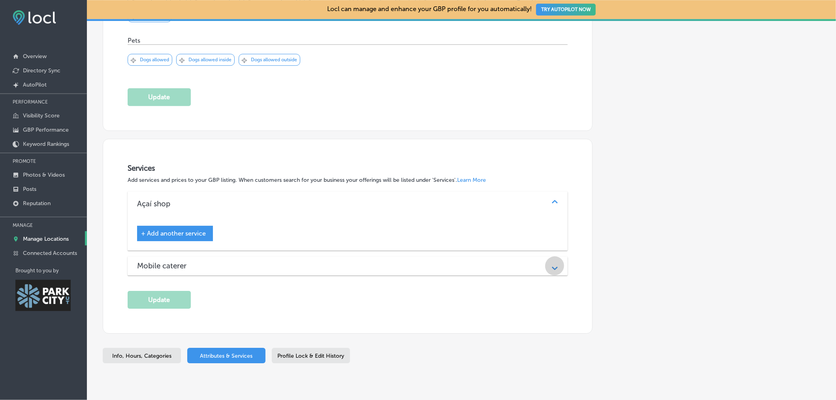
click at [558, 270] on icon "Path Created with Sketch." at bounding box center [555, 268] width 6 height 4
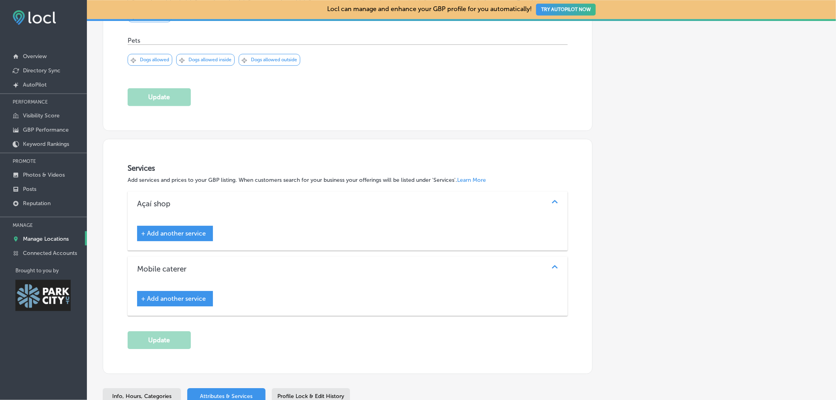
click at [173, 302] on span "+ Add another service" at bounding box center [173, 299] width 65 height 8
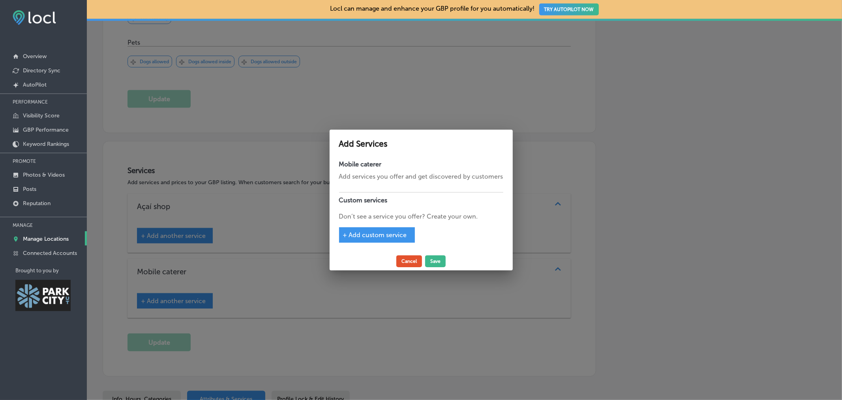
click at [414, 264] on button "Cancel" at bounding box center [410, 261] width 26 height 12
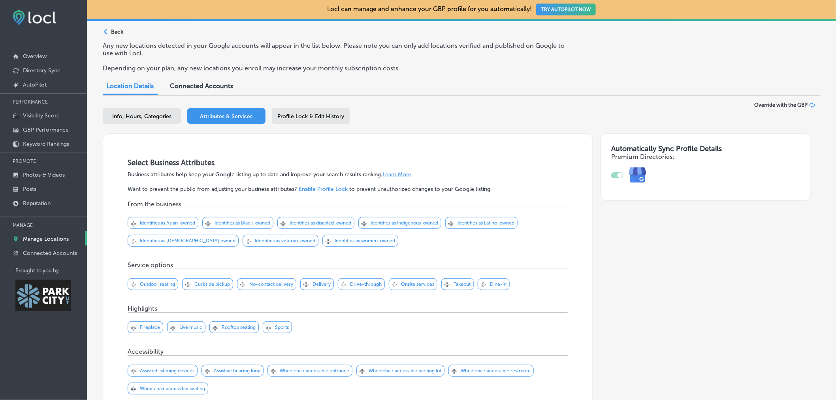
scroll to position [0, 0]
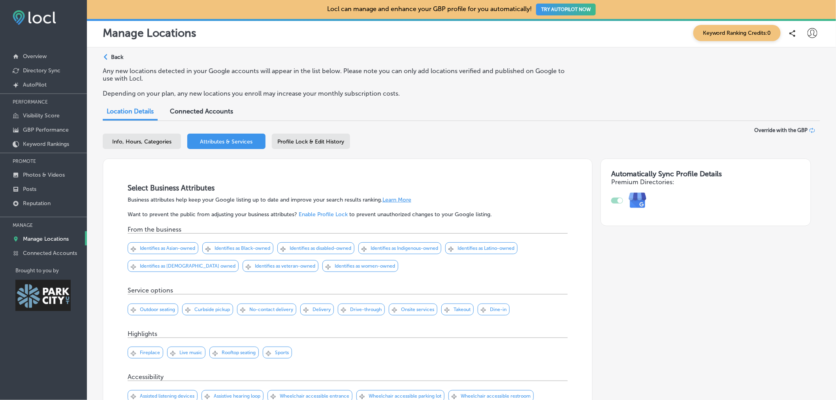
click at [313, 143] on span "Profile Lock & Edit History" at bounding box center [311, 141] width 67 height 7
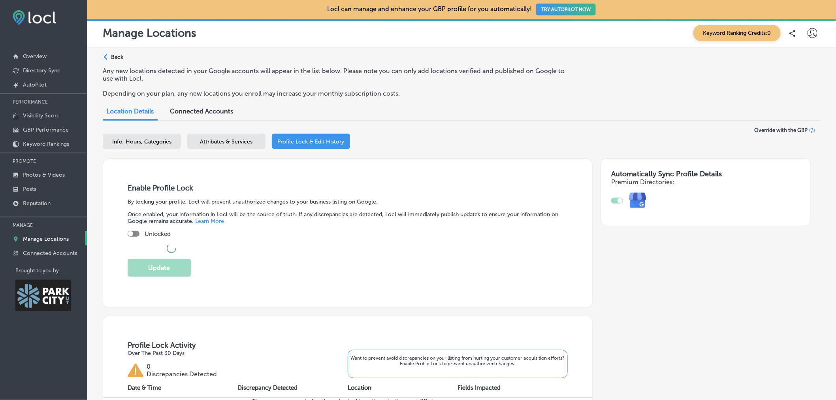
checkbox input "true"
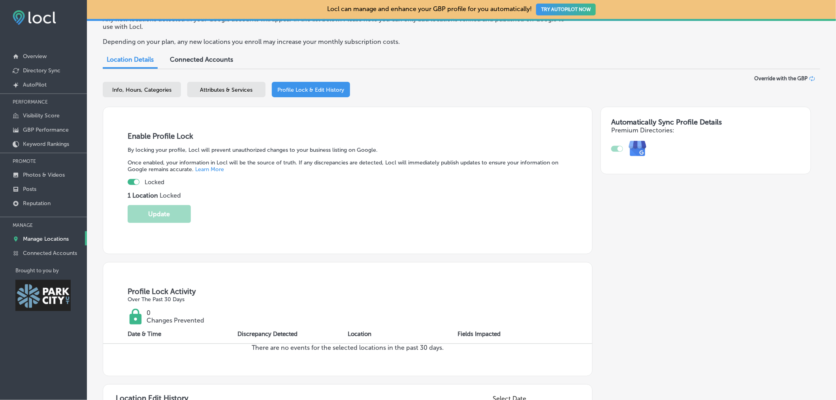
scroll to position [52, 0]
click at [43, 257] on link "Connected Accounts" at bounding box center [43, 252] width 87 height 14
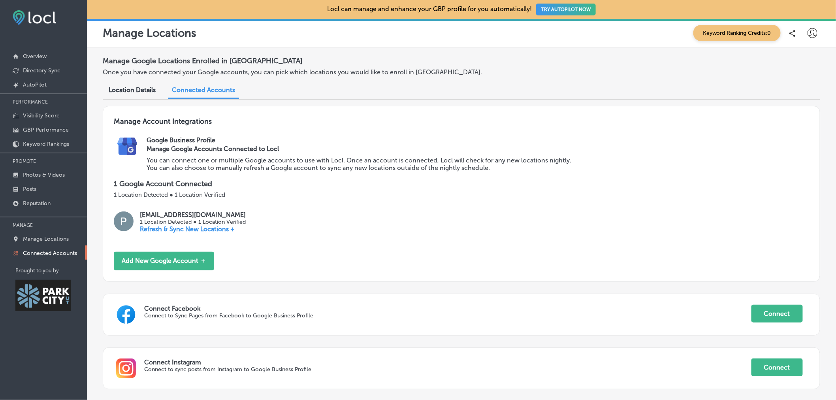
scroll to position [57, 0]
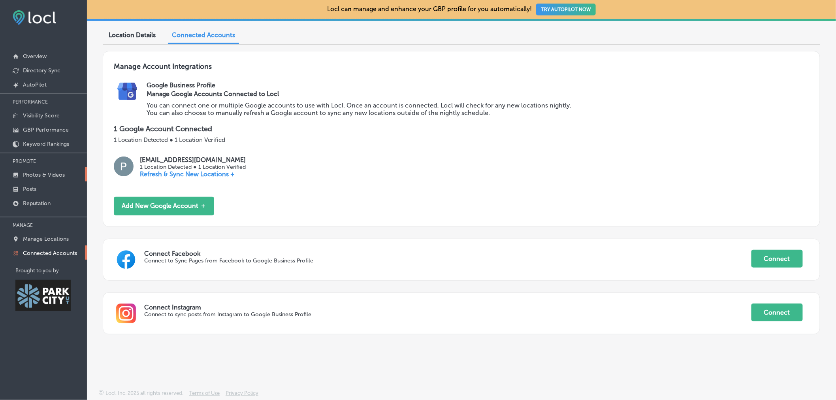
click at [64, 173] on p "Photos & Videos" at bounding box center [44, 174] width 42 height 7
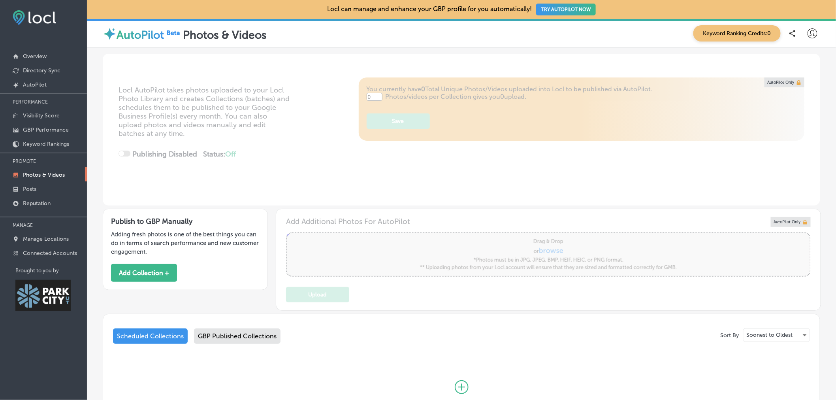
type input "5"
click at [47, 188] on link "Posts" at bounding box center [43, 188] width 87 height 14
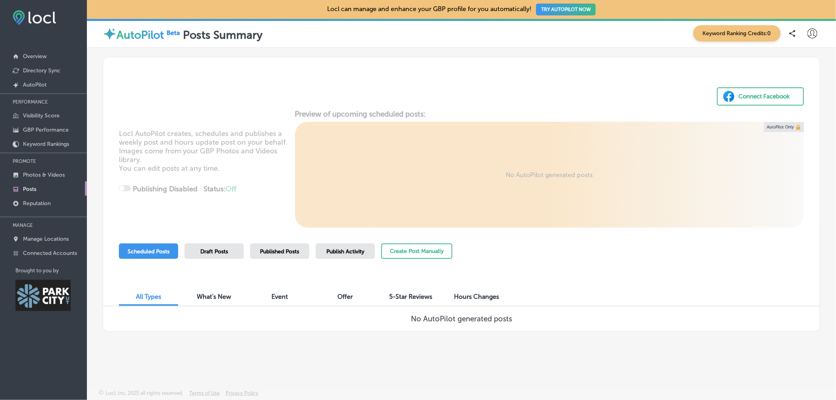
scroll to position [9, 0]
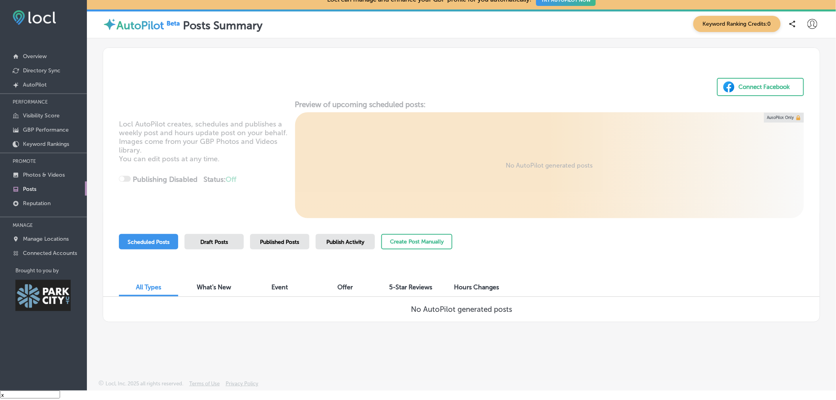
click at [225, 241] on span "Draft Posts" at bounding box center [214, 242] width 28 height 7
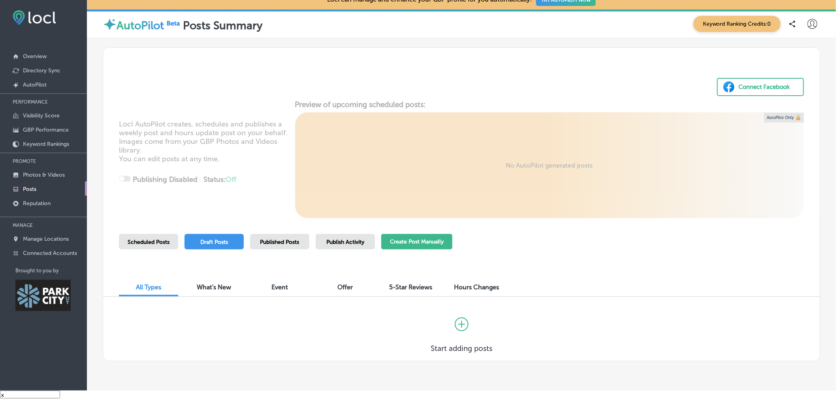
click at [409, 246] on button "Create Post Manually" at bounding box center [416, 241] width 71 height 15
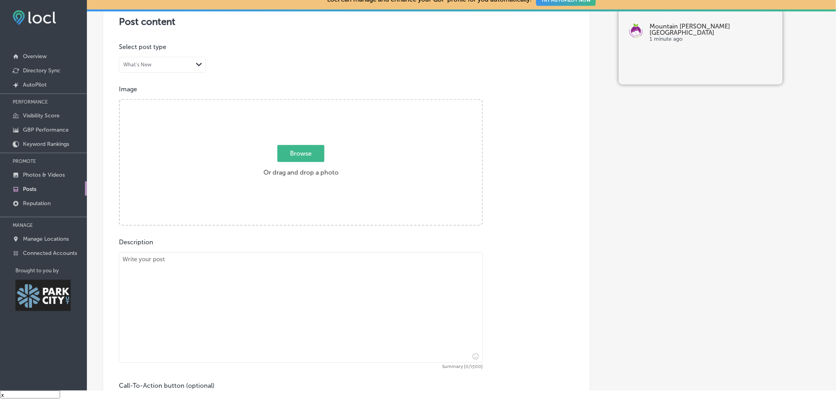
scroll to position [171, 0]
click at [178, 62] on div "What's New" at bounding box center [155, 65] width 73 height 8
click at [160, 95] on div "Event" at bounding box center [162, 95] width 86 height 14
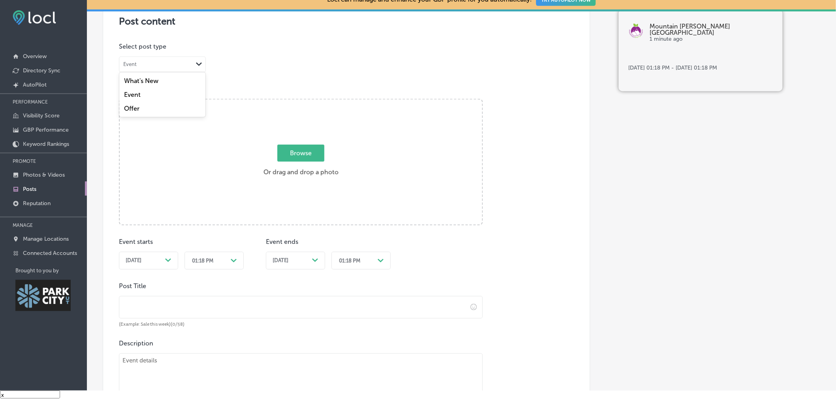
click at [196, 64] on polygon at bounding box center [199, 64] width 6 height 4
click at [322, 70] on div "Post content Select location(s) Select post type Event Path Created with Sketch…" at bounding box center [346, 268] width 487 height 550
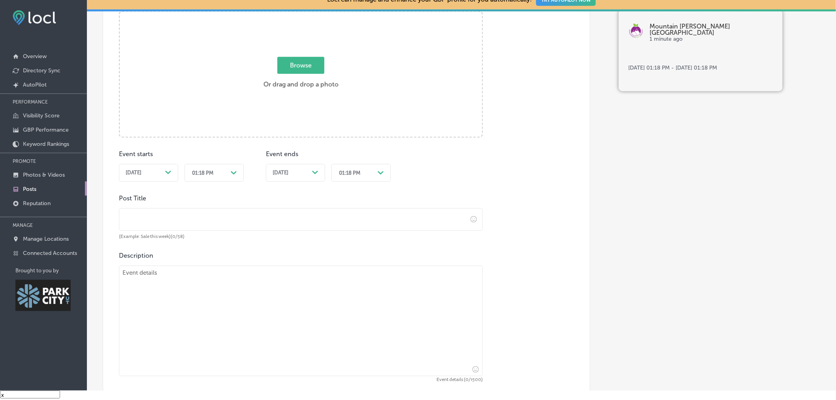
scroll to position [259, 0]
click at [50, 241] on p "Manage Locations" at bounding box center [46, 238] width 46 height 7
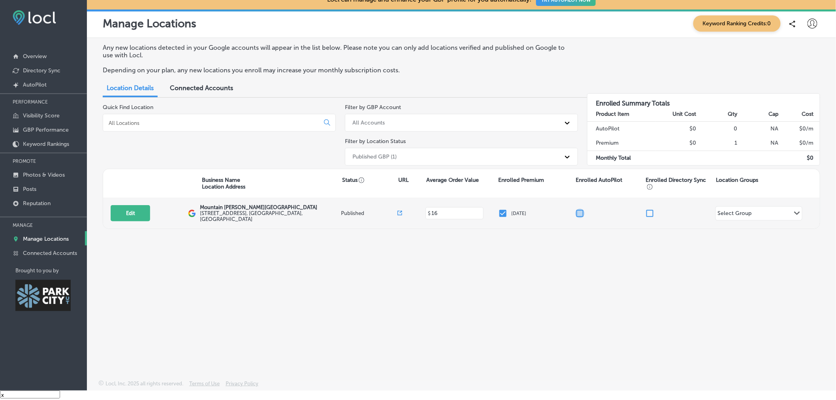
click at [579, 214] on input "checkbox" at bounding box center [579, 213] width 9 height 9
checkbox input "false"
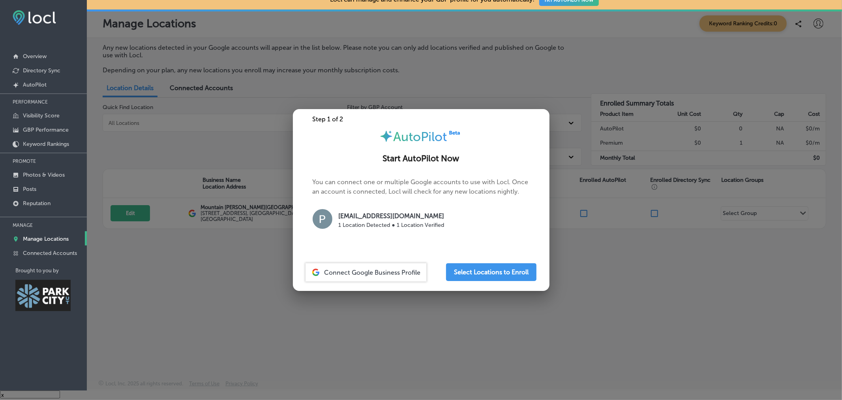
click at [595, 304] on div at bounding box center [421, 200] width 842 height 400
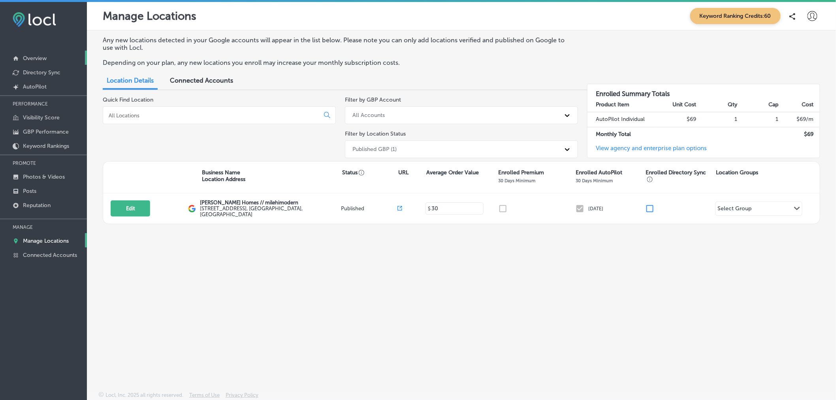
click at [49, 58] on link "Overview" at bounding box center [43, 58] width 87 height 14
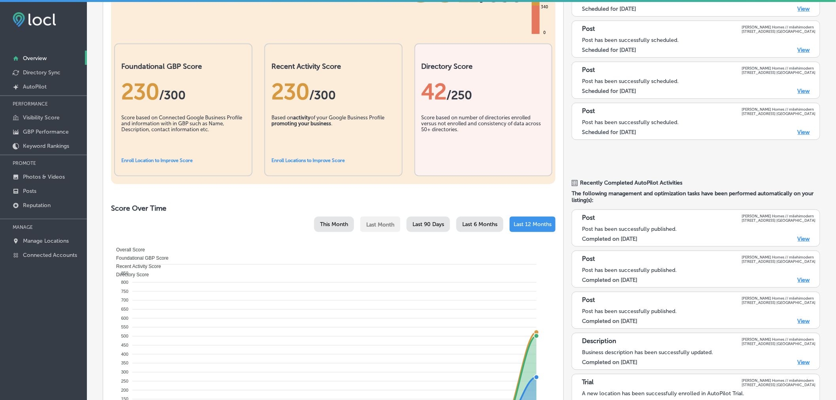
scroll to position [148, 0]
click at [63, 130] on p "GBP Performance" at bounding box center [46, 131] width 46 height 7
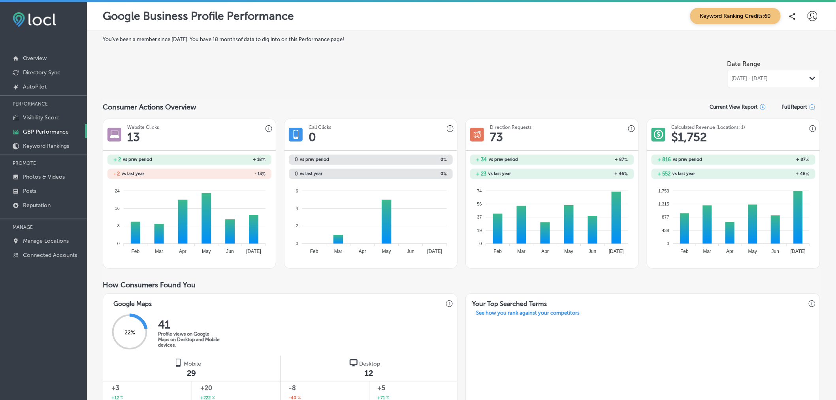
click at [809, 80] on icon "Path Created with Sketch." at bounding box center [812, 79] width 6 height 4
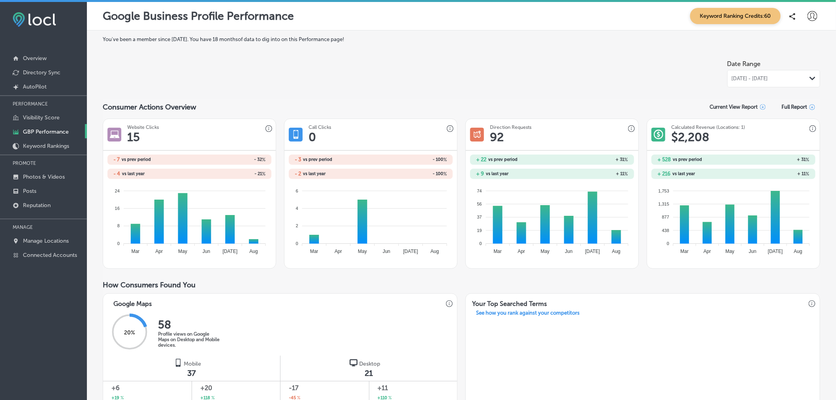
click at [789, 141] on div "Calculated Revenue (Locations: 1) $ 2,208" at bounding box center [733, 135] width 173 height 32
click at [43, 191] on link "Posts" at bounding box center [43, 190] width 87 height 14
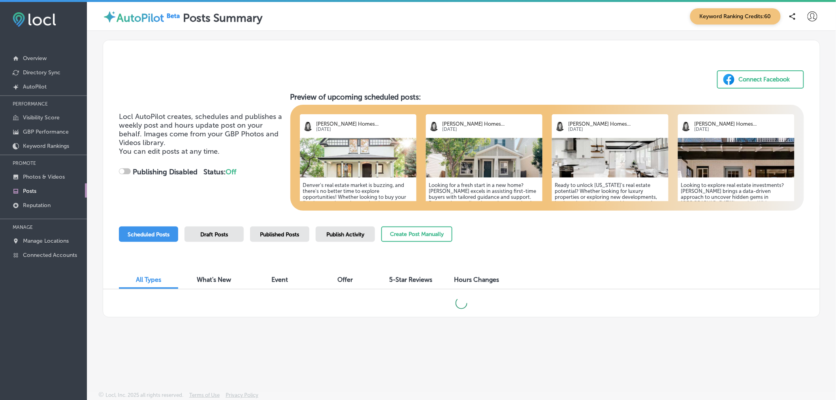
click at [333, 236] on span "Publish Activity" at bounding box center [345, 234] width 38 height 7
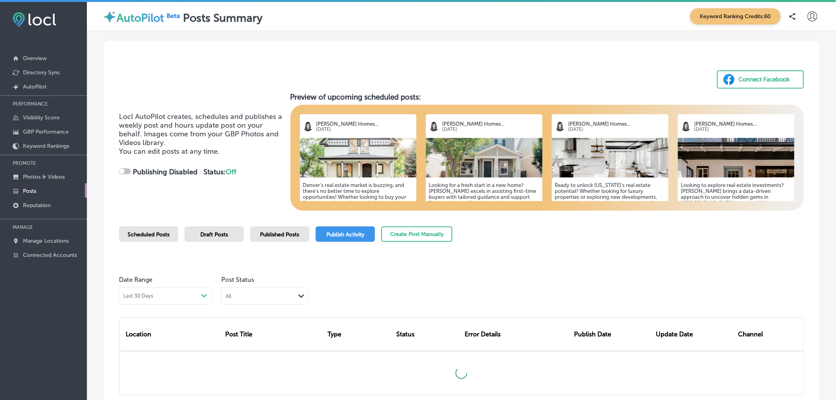
checkbox input "true"
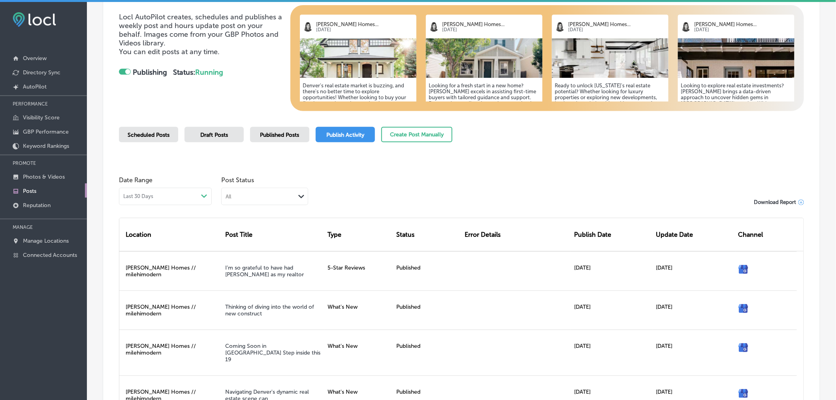
scroll to position [182, 0]
